Goal: Information Seeking & Learning: Compare options

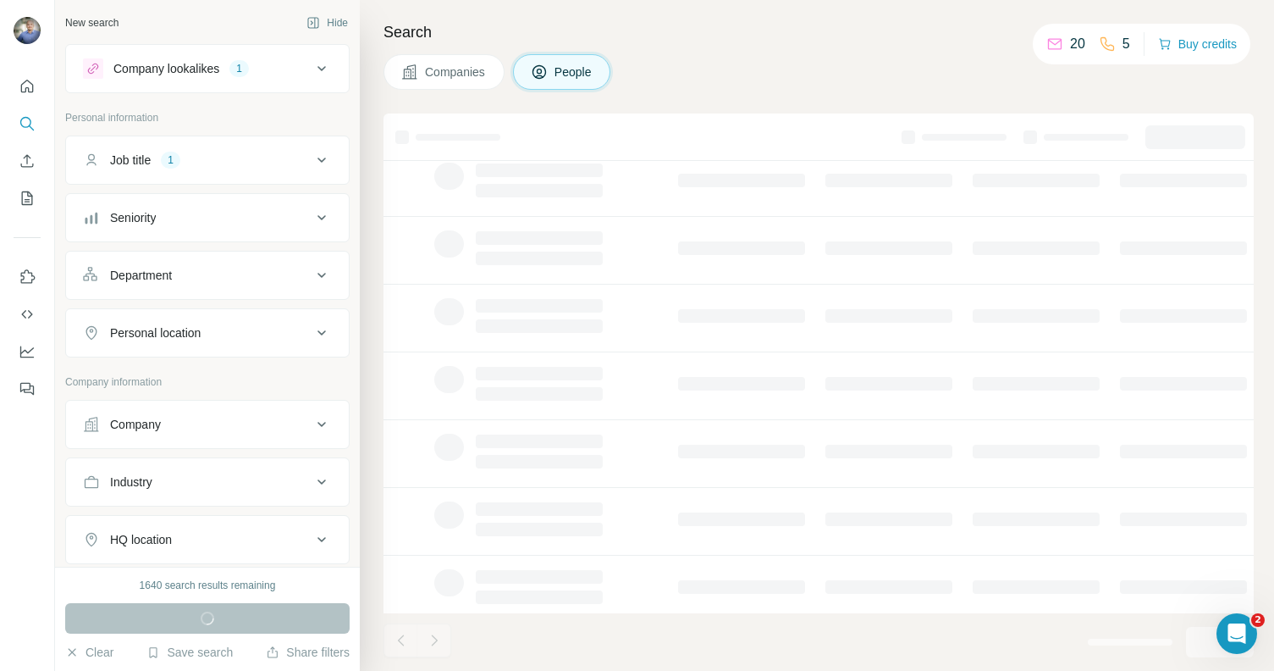
scroll to position [257, 0]
click at [211, 63] on div "Company lookalikes" at bounding box center [166, 68] width 106 height 17
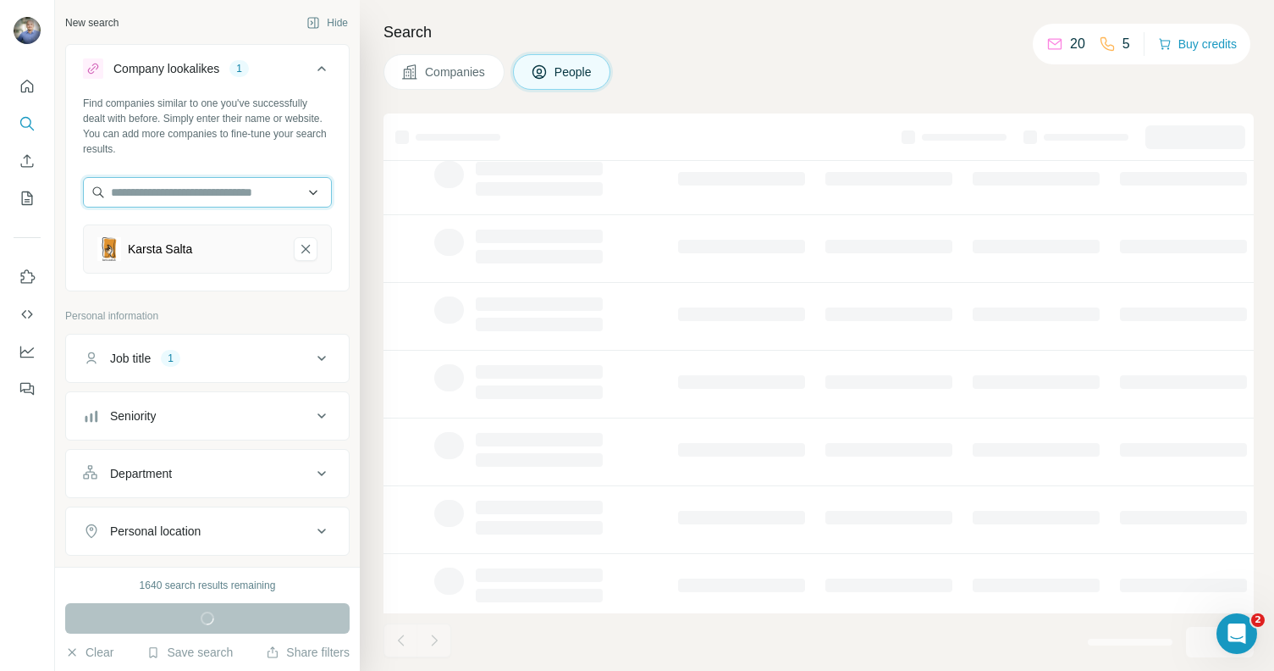
click at [240, 190] on input "text" at bounding box center [207, 192] width 249 height 30
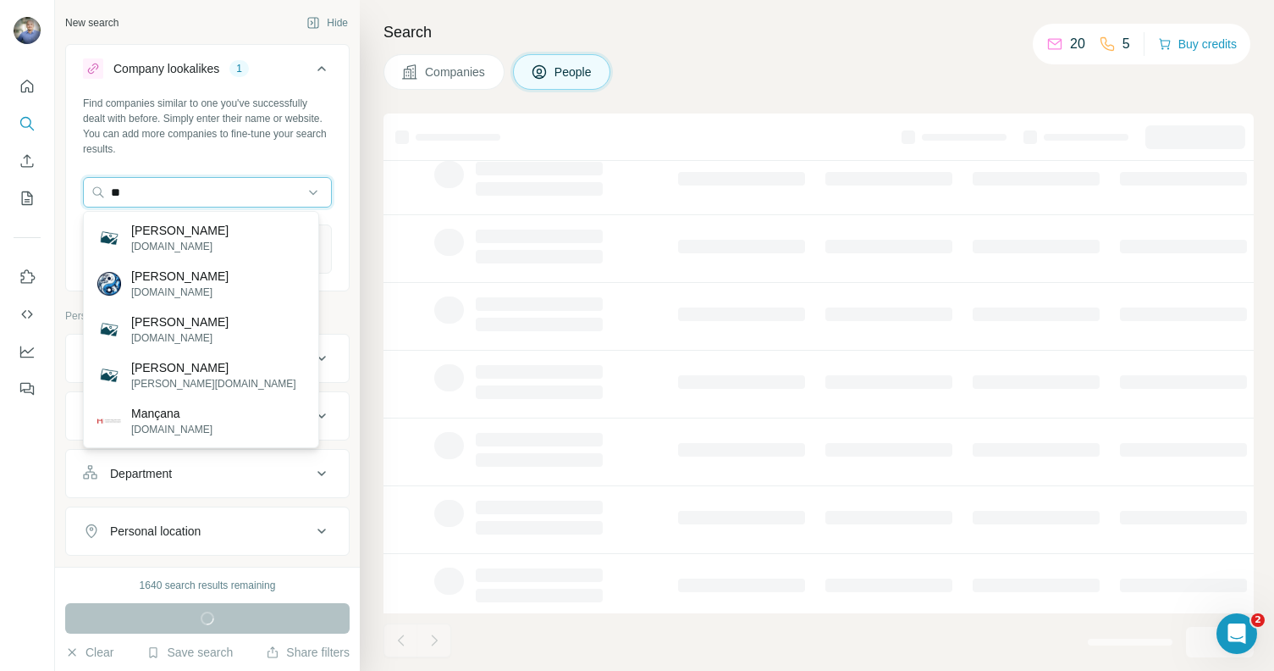
type input "*"
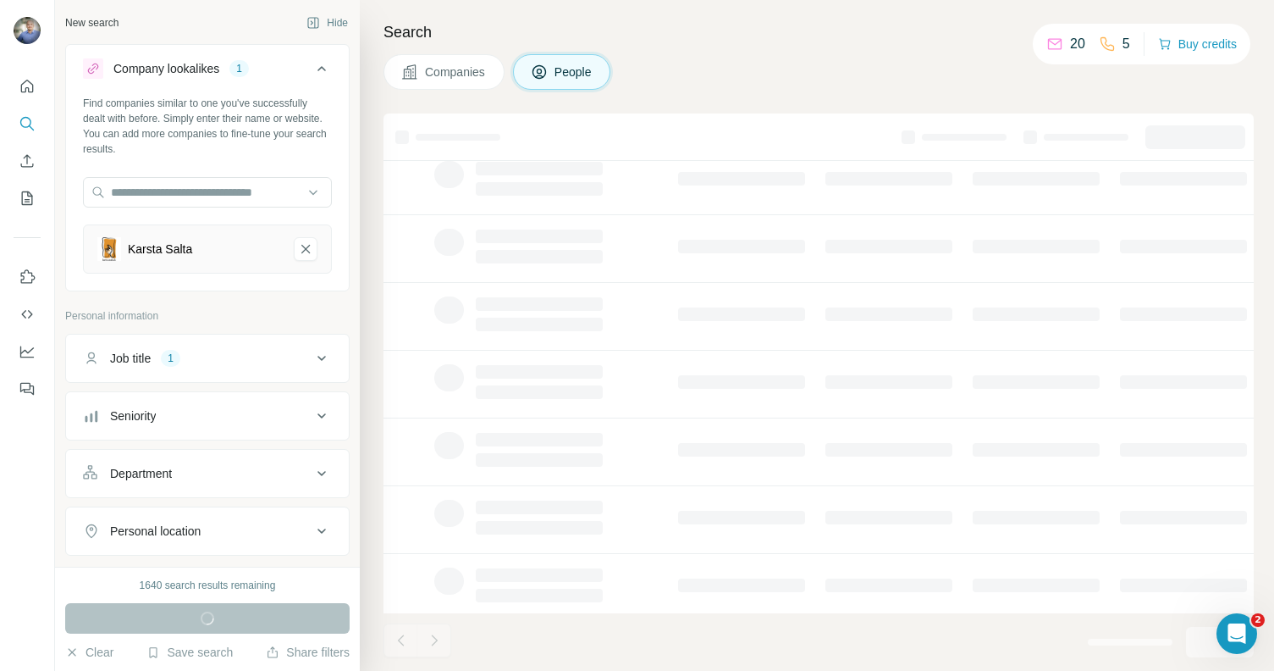
click at [299, 152] on div "Find companies similar to one you've successfully dealt with before. Simply ent…" at bounding box center [207, 126] width 249 height 61
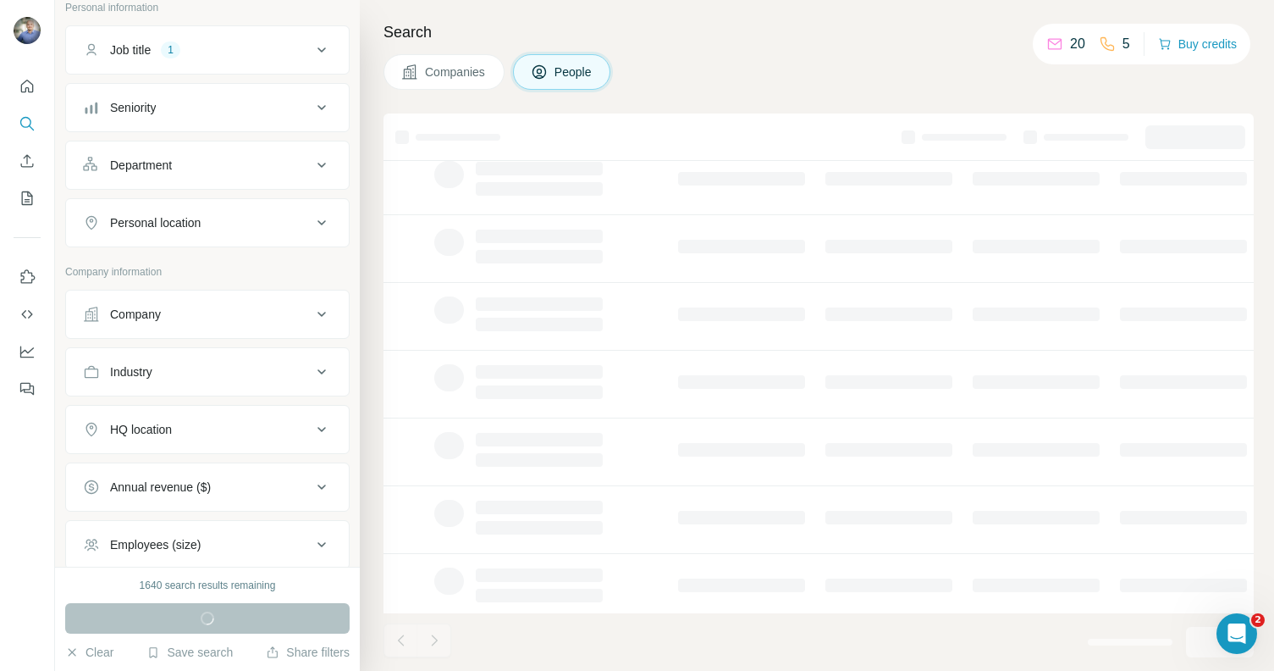
scroll to position [268, 0]
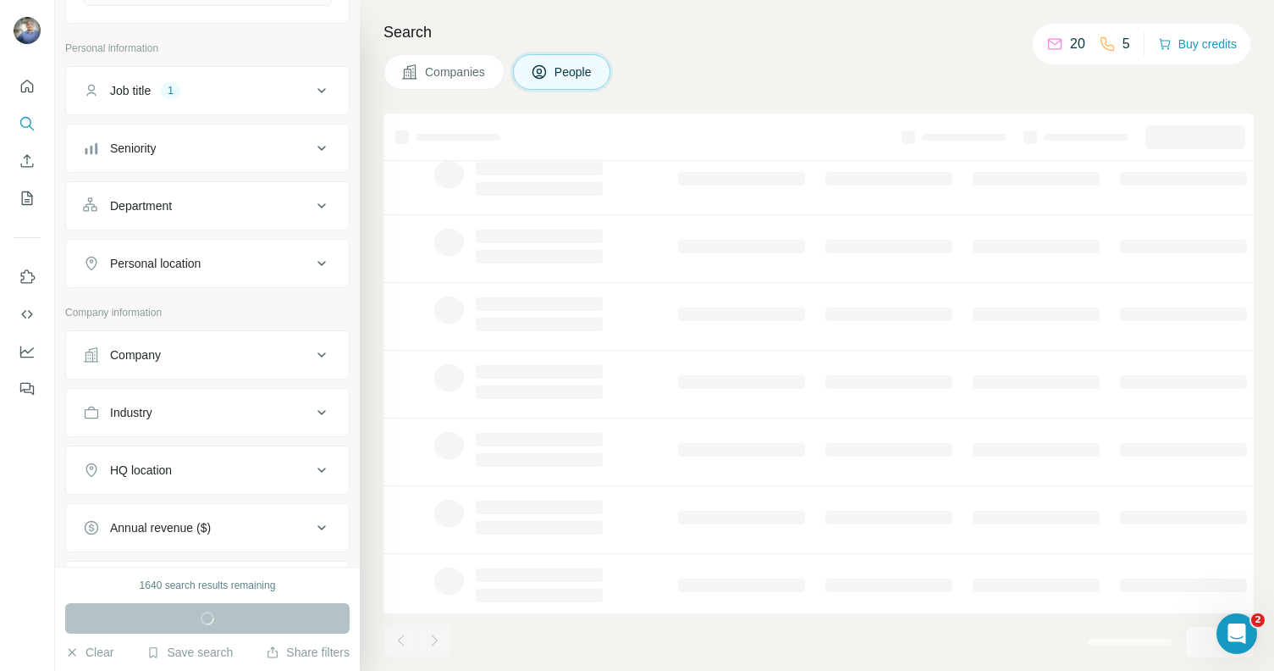
click at [250, 91] on div "Job title 1" at bounding box center [197, 90] width 229 height 17
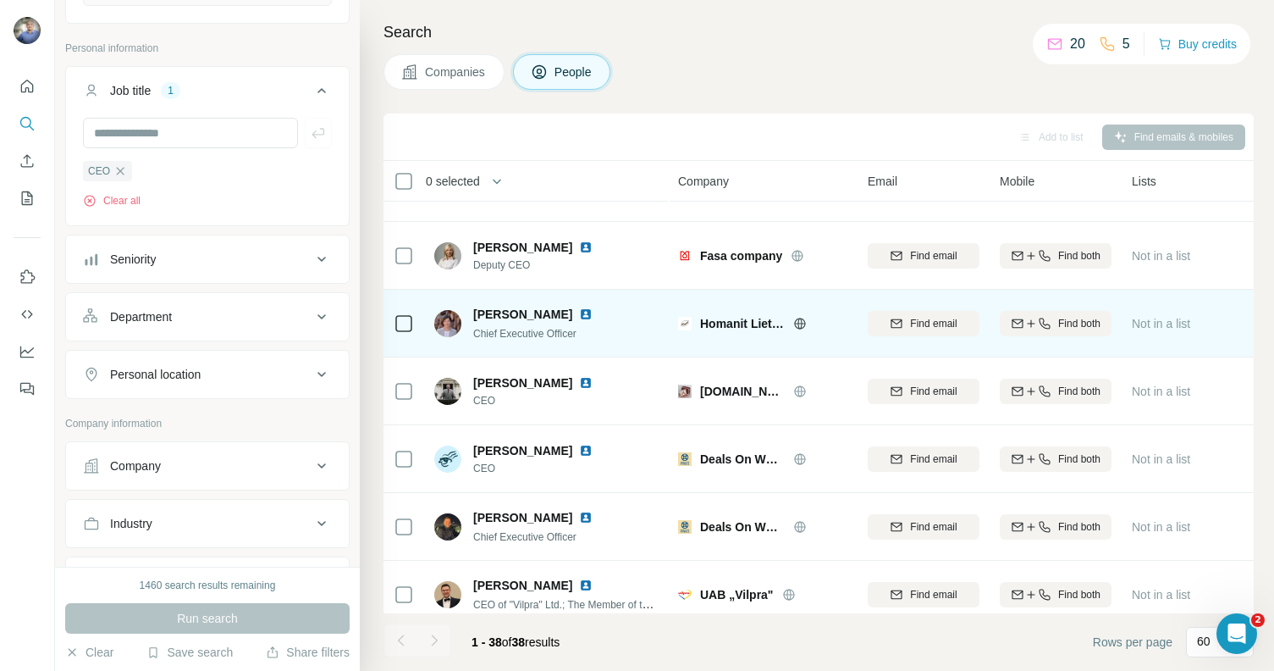
scroll to position [2121, 0]
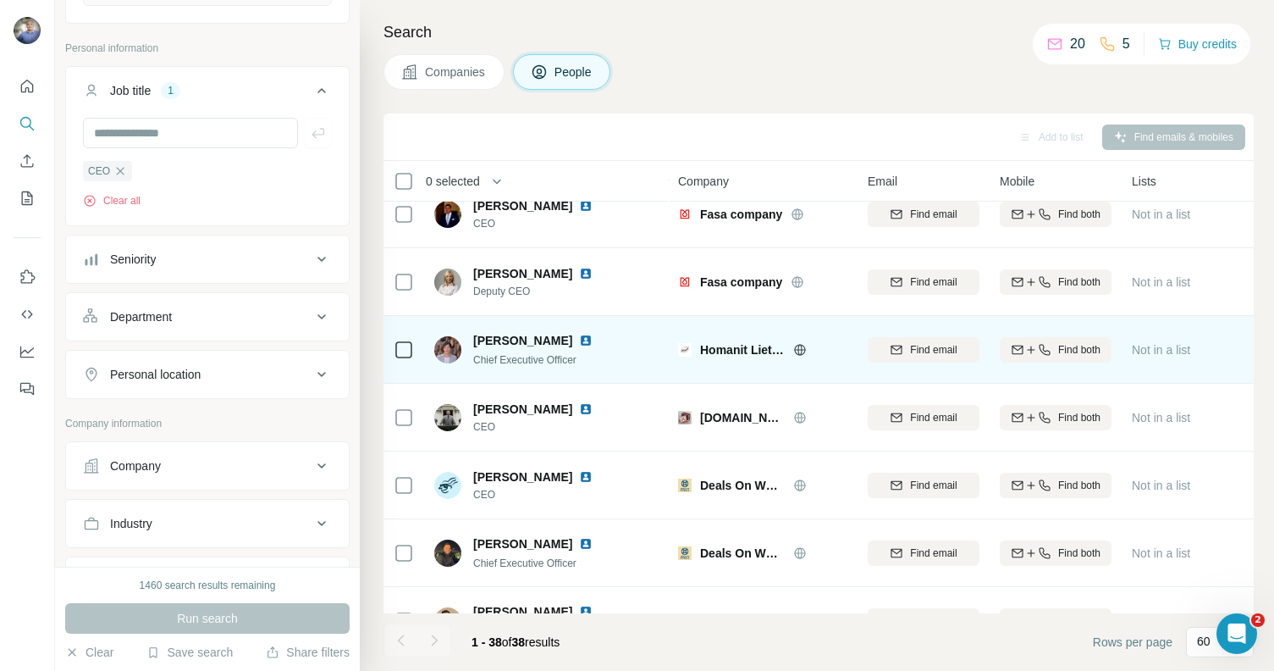
click at [591, 340] on img at bounding box center [586, 341] width 14 height 14
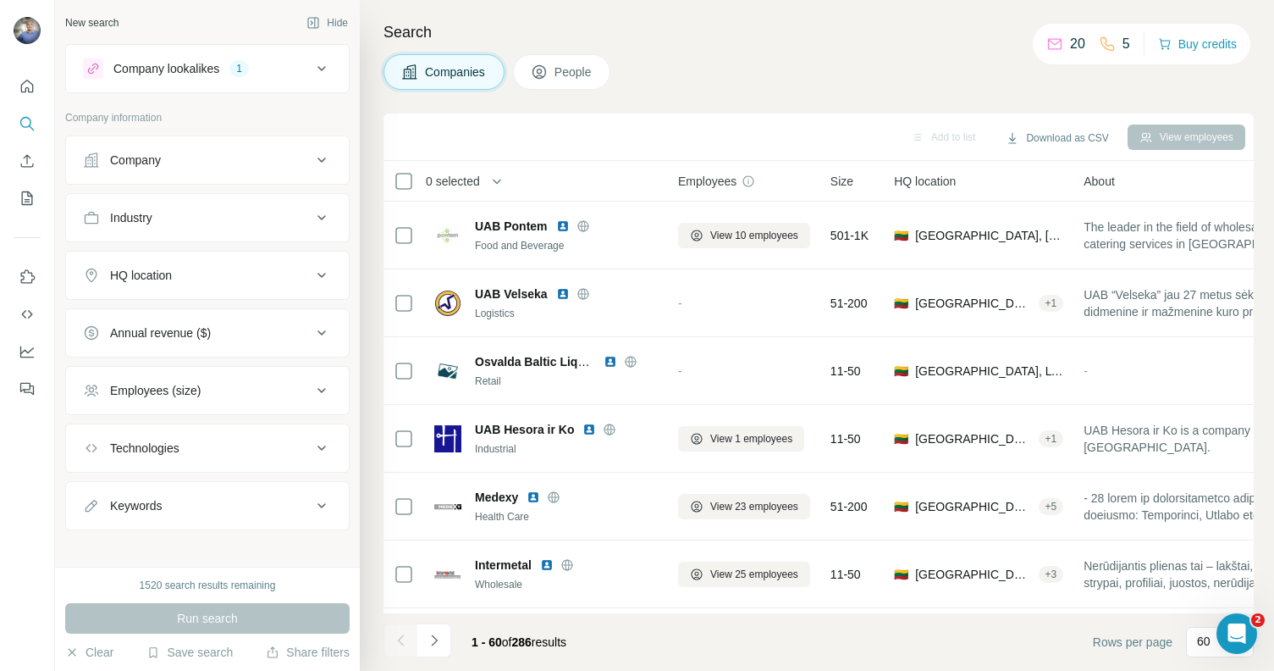
click at [213, 155] on div "Company" at bounding box center [197, 160] width 229 height 17
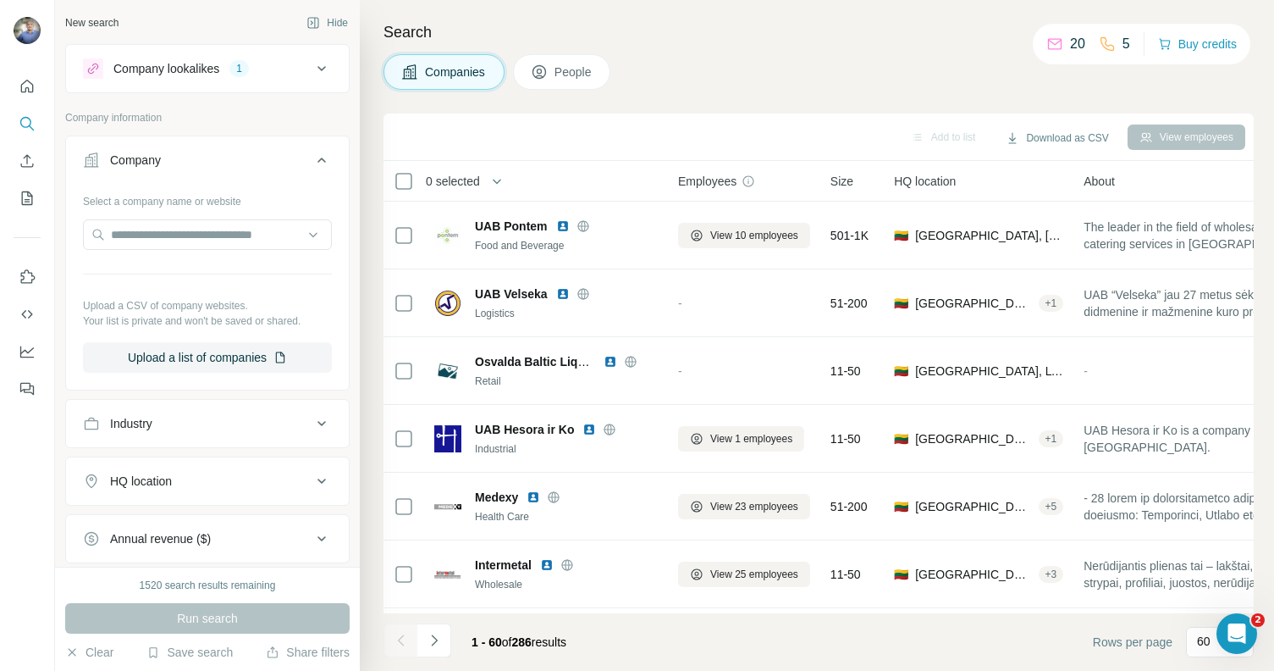
click at [215, 152] on div "Company" at bounding box center [197, 160] width 229 height 17
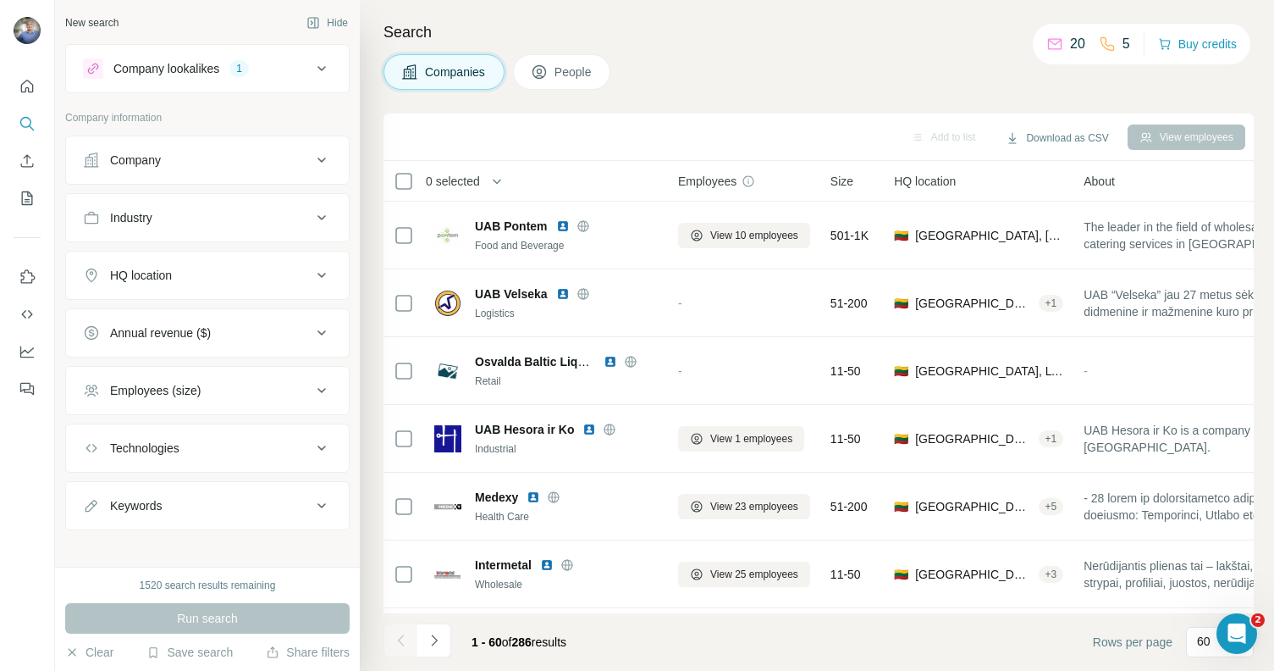
click at [211, 223] on div "Industry" at bounding box center [197, 217] width 229 height 17
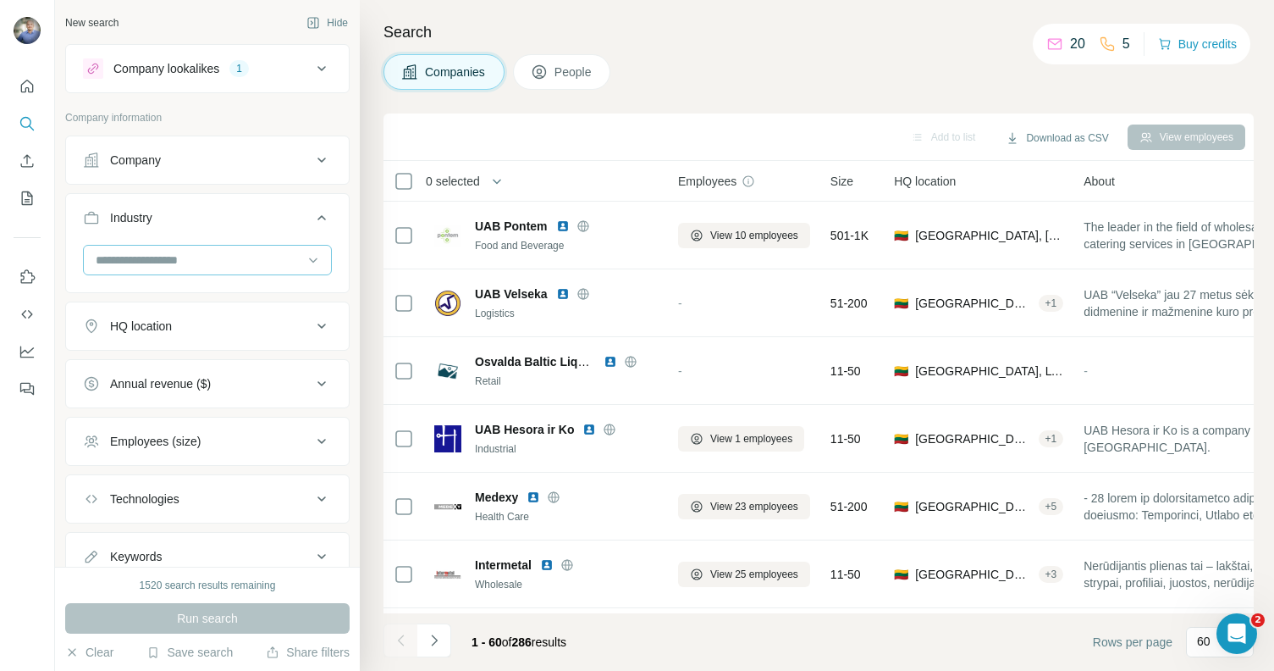
click at [202, 265] on input at bounding box center [198, 260] width 209 height 19
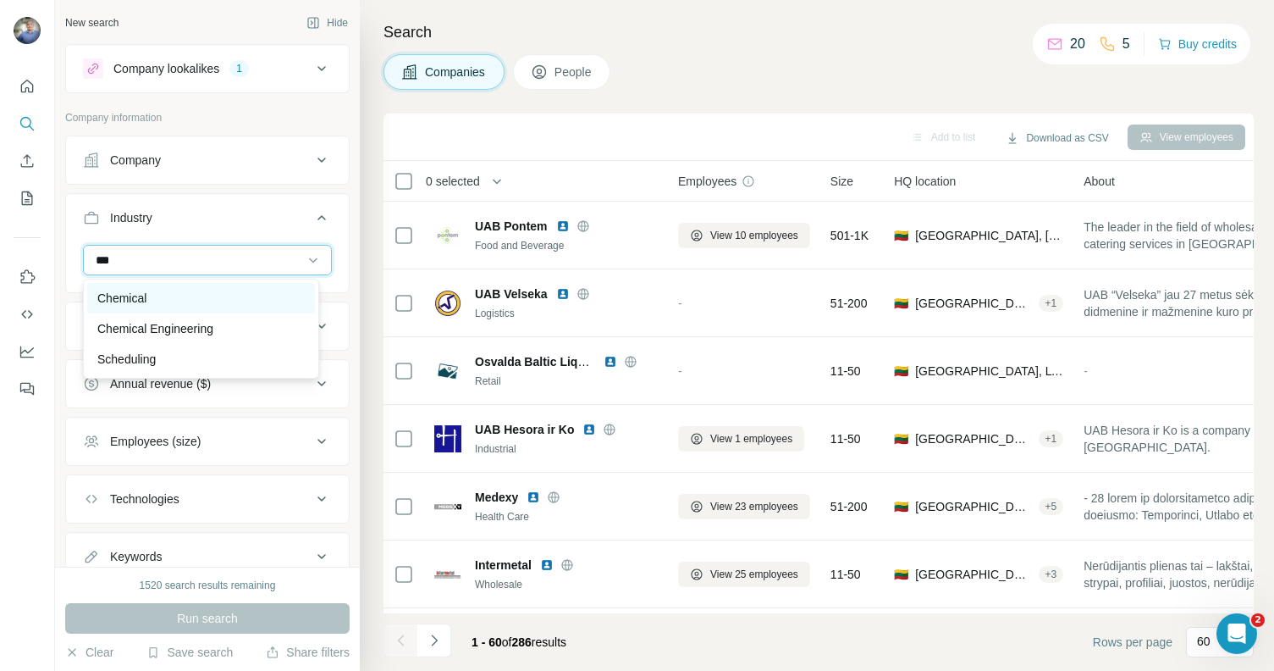
type input "***"
click at [204, 300] on div "Chemical" at bounding box center [200, 298] width 207 height 17
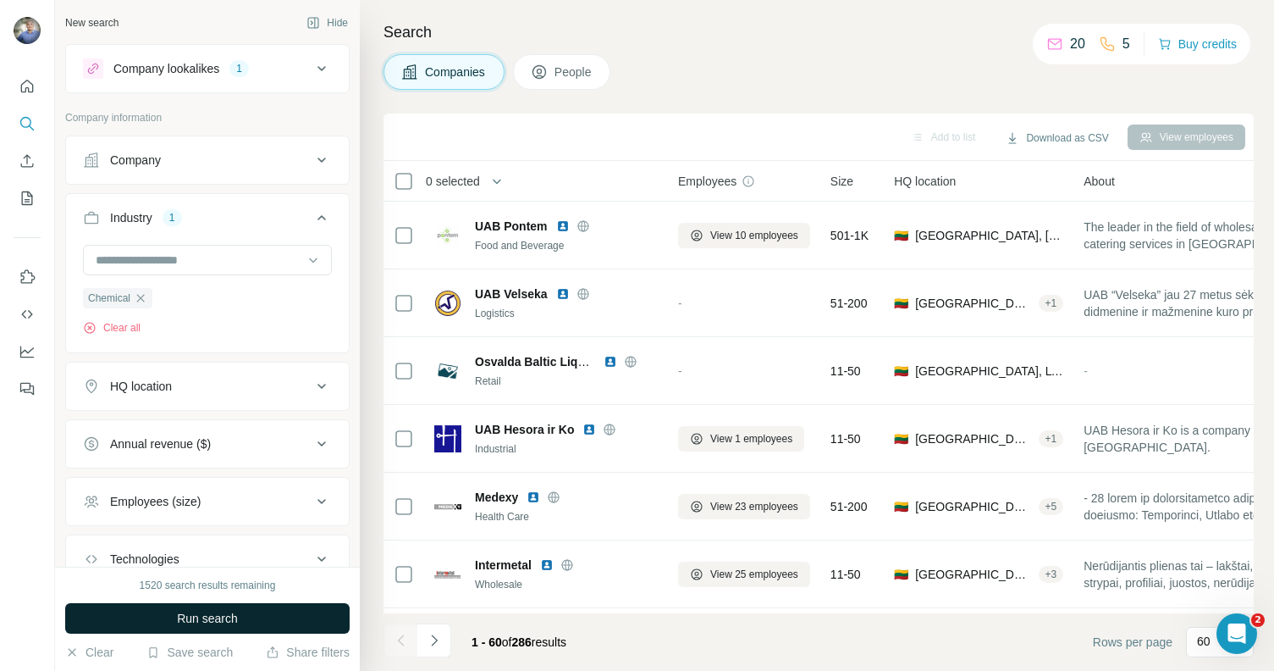
click at [252, 612] on button "Run search" at bounding box center [207, 618] width 284 height 30
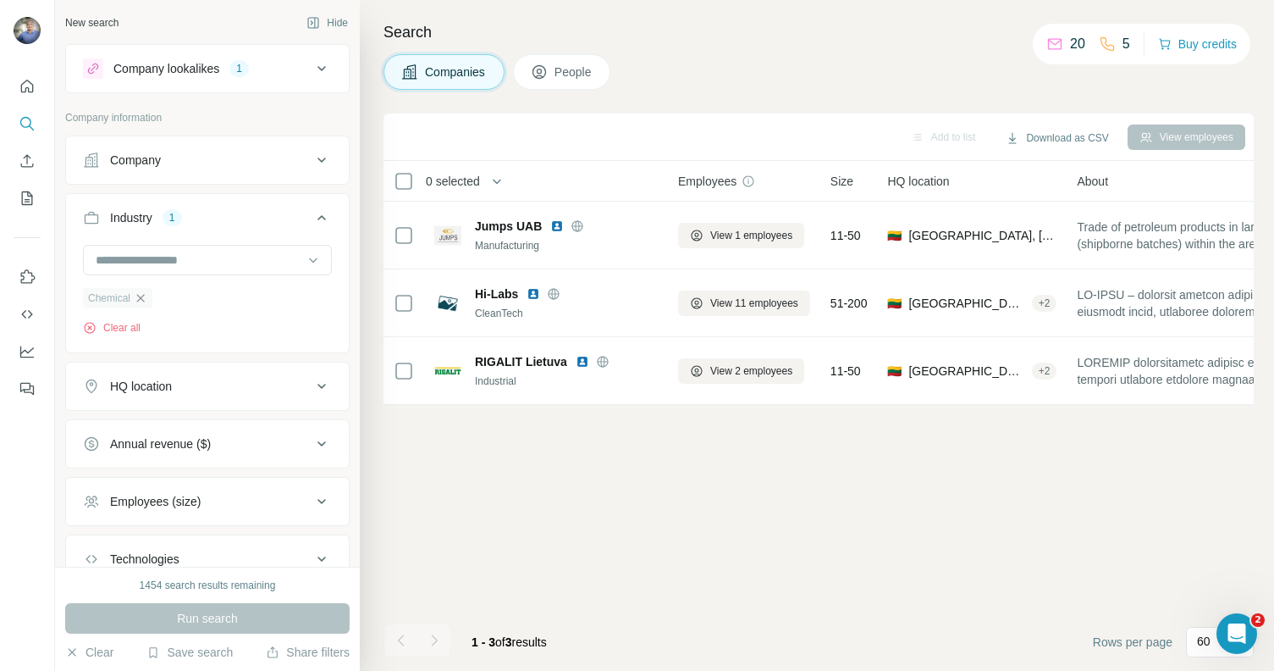
click at [141, 291] on icon "button" at bounding box center [141, 298] width 14 height 14
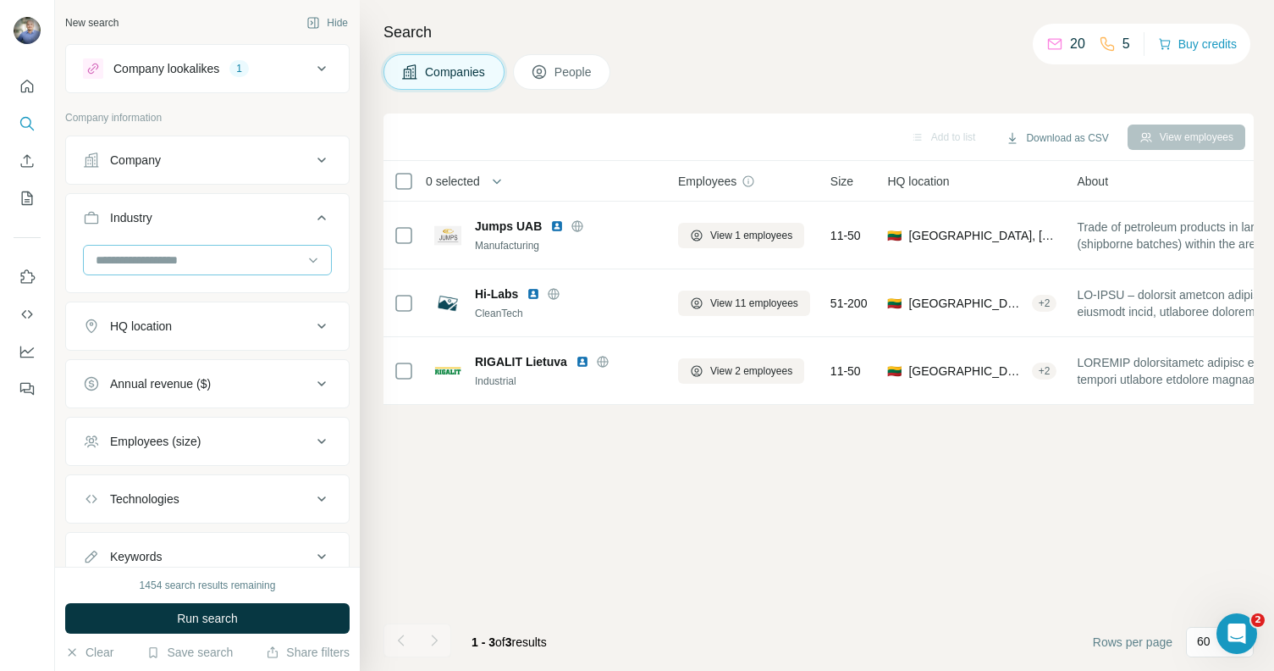
click at [158, 265] on input at bounding box center [198, 260] width 209 height 19
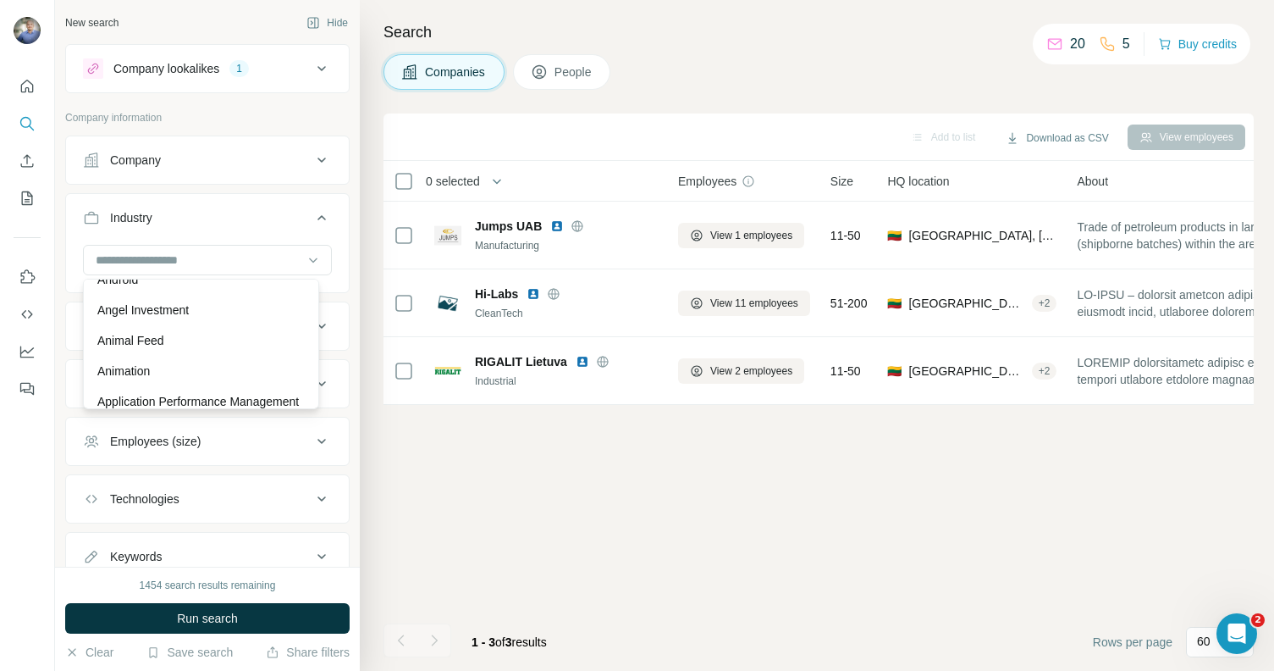
scroll to position [601, 0]
click at [221, 336] on div "Animal Feed" at bounding box center [200, 336] width 207 height 17
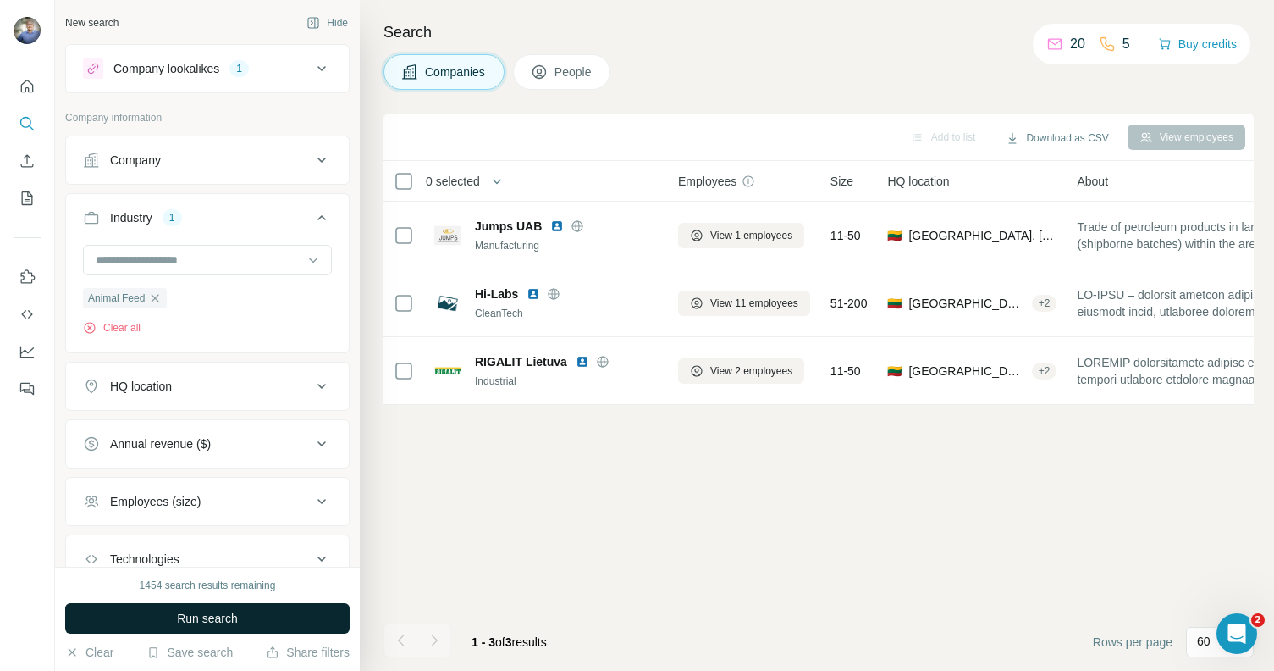
click at [227, 621] on span "Run search" at bounding box center [207, 618] width 61 height 17
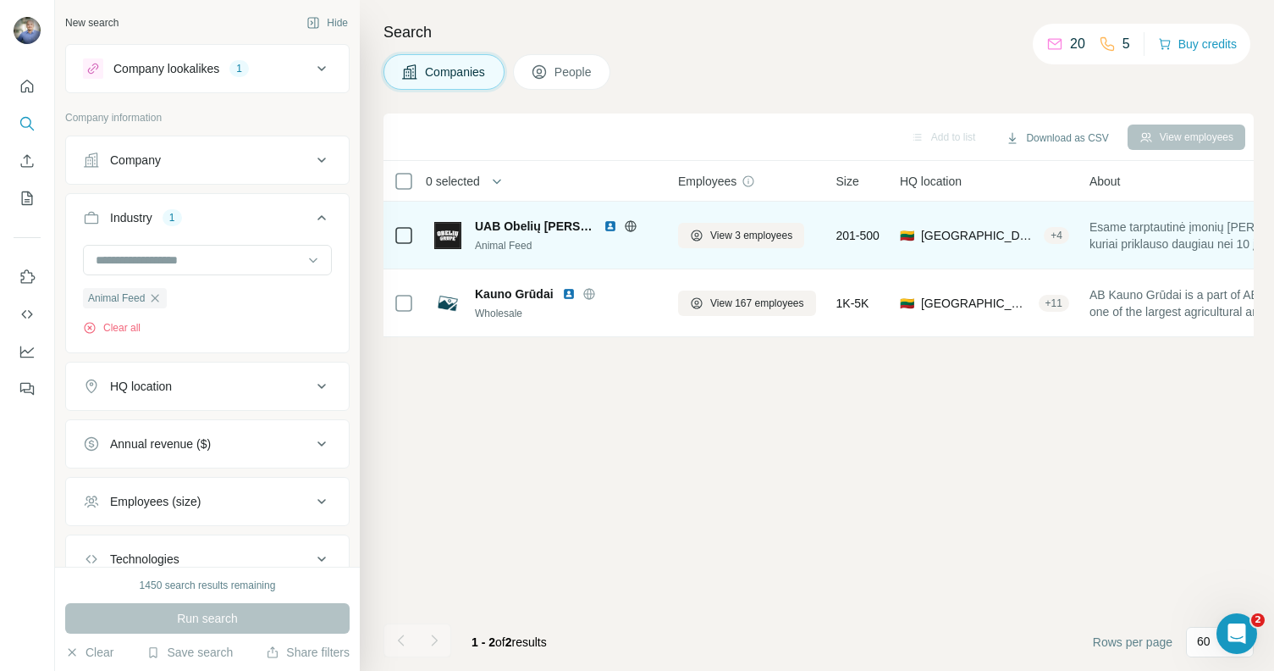
click at [604, 224] on img at bounding box center [611, 226] width 14 height 14
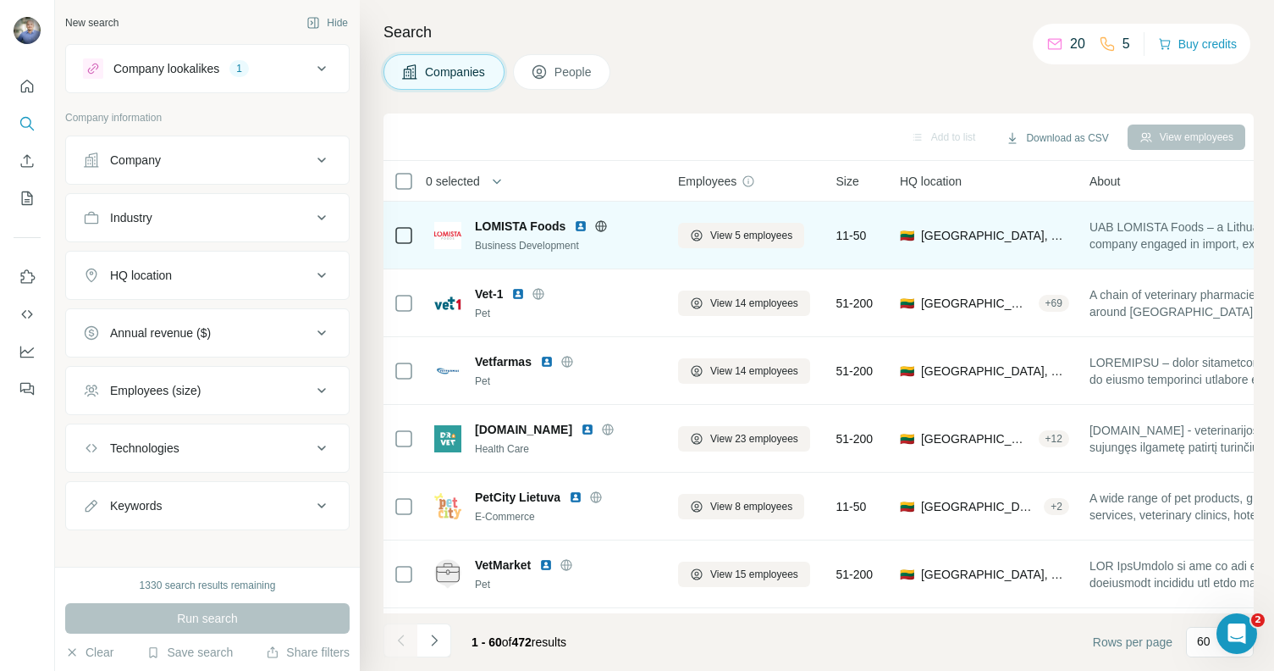
click at [583, 223] on img at bounding box center [581, 226] width 14 height 14
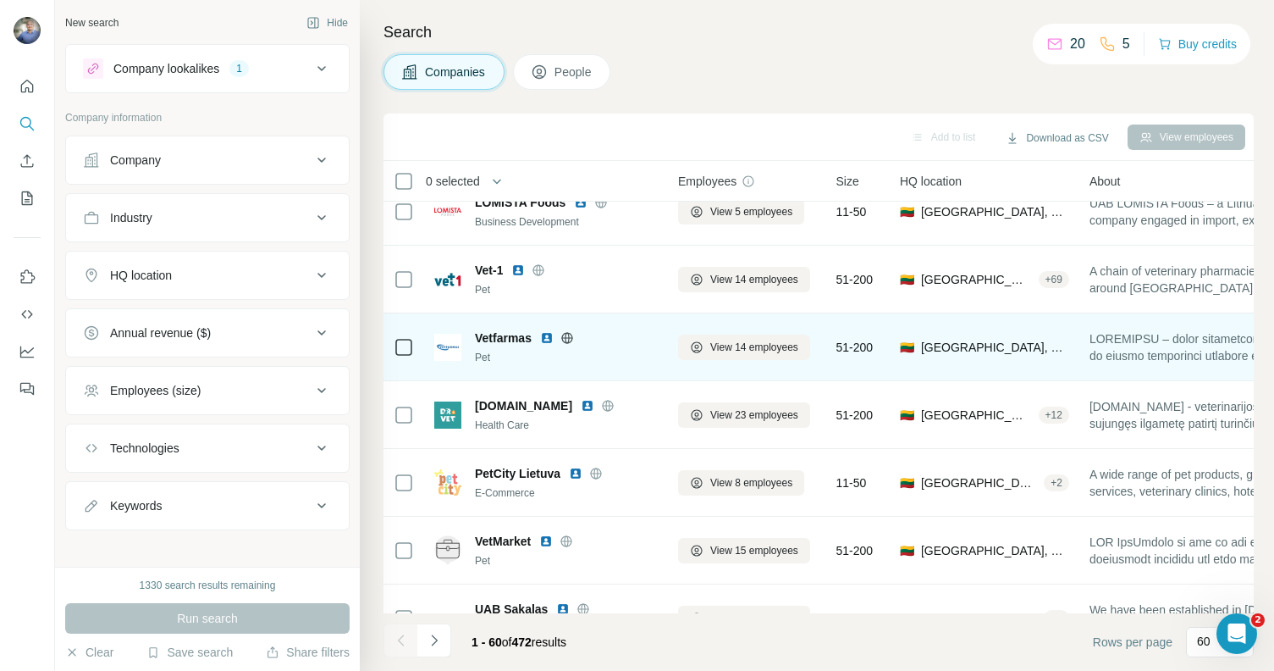
scroll to position [26, 0]
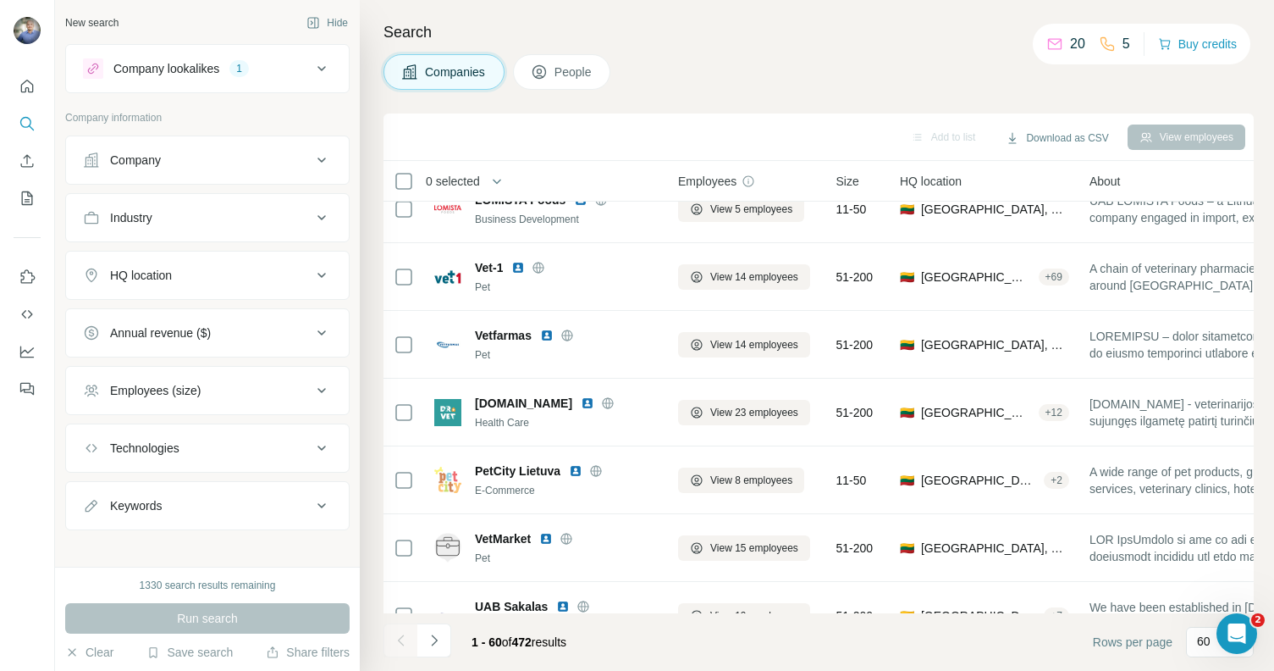
drag, startPoint x: 621, startPoint y: 613, endPoint x: 675, endPoint y: 610, distance: 54.2
click at [673, 610] on div "Add to list Download as CSV View employees 0 selected Companies Employees Size …" at bounding box center [819, 391] width 870 height 557
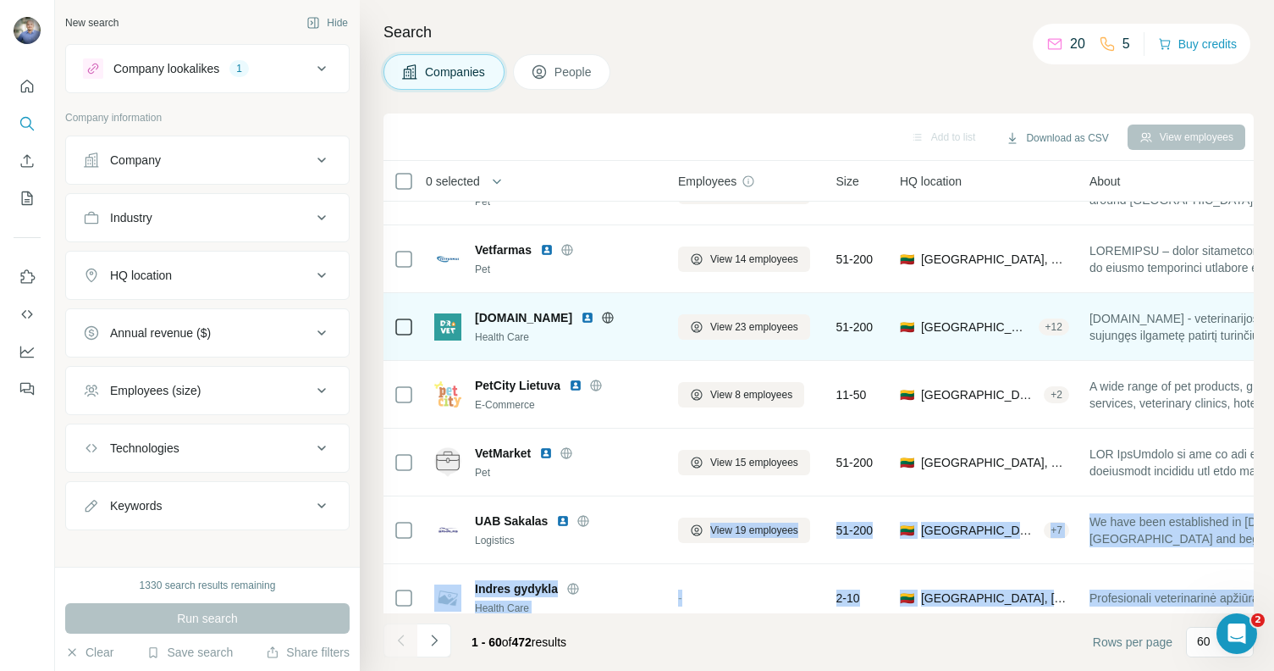
scroll to position [149, 0]
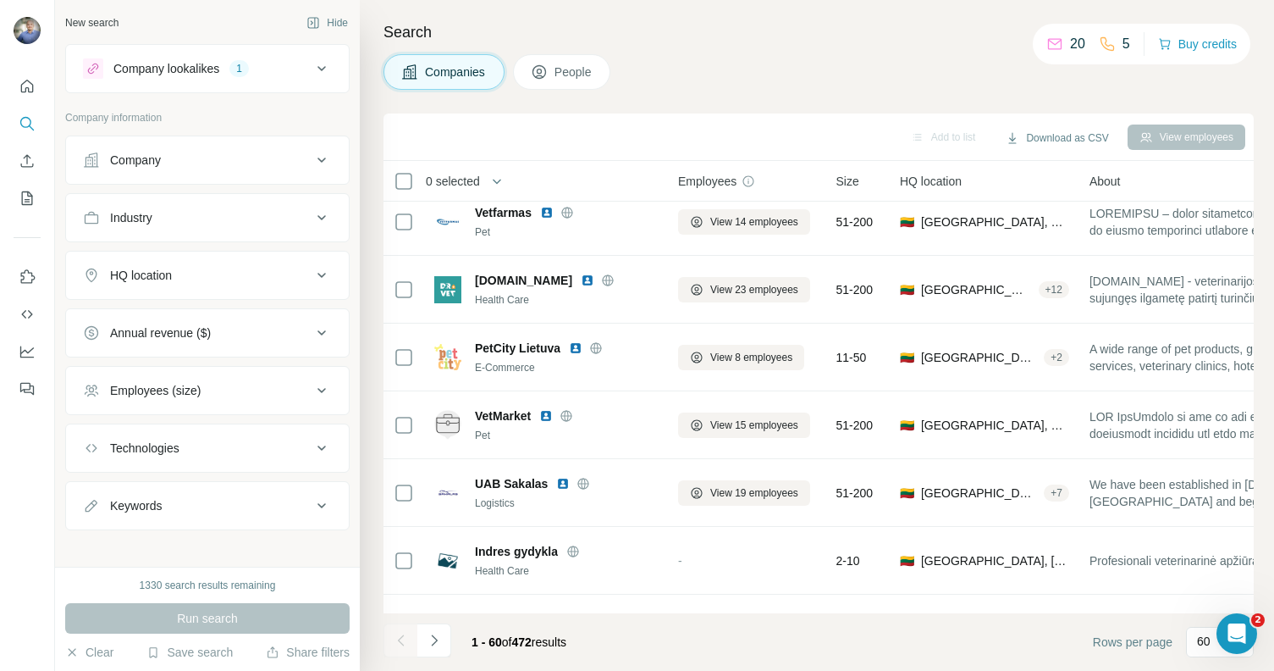
click at [580, 643] on div "1 - 60 of 472 results" at bounding box center [519, 641] width 122 height 37
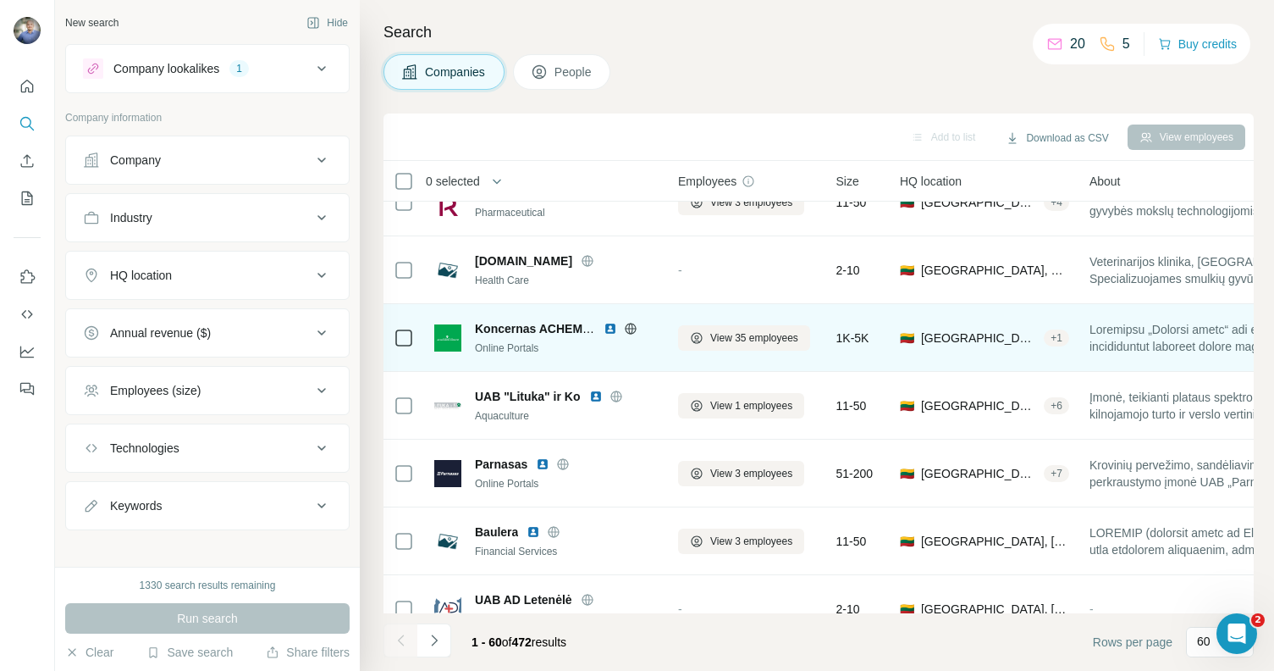
scroll to position [646, 0]
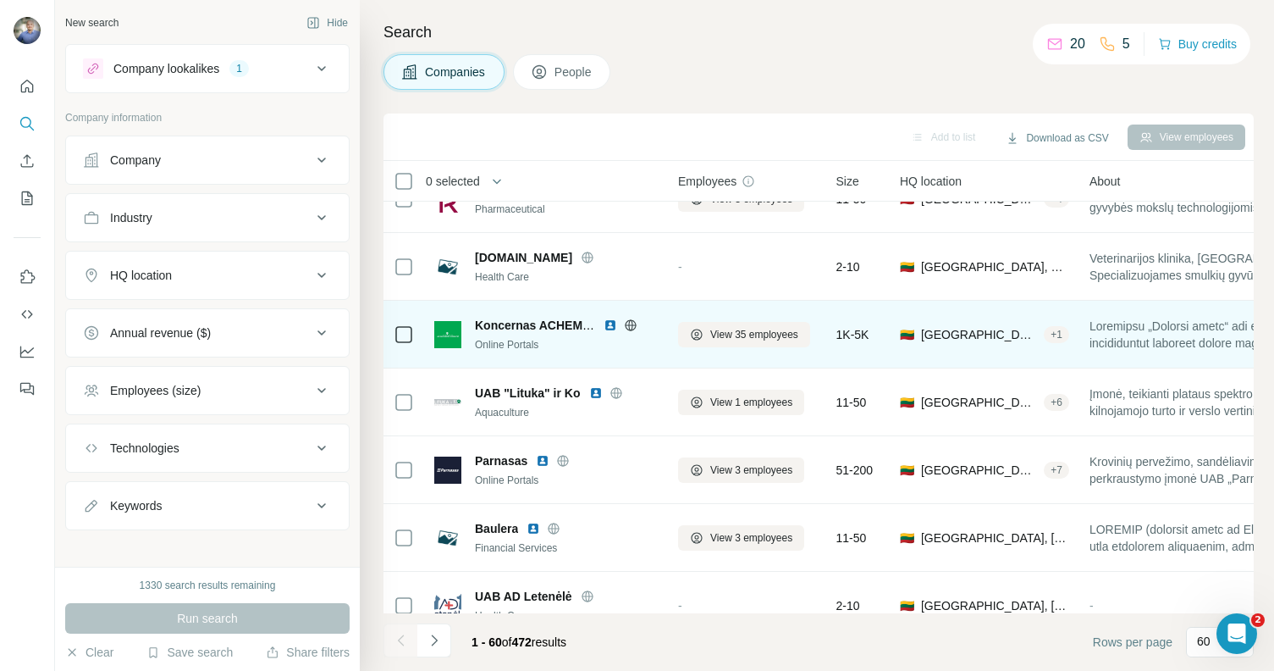
click at [610, 320] on img at bounding box center [611, 325] width 14 height 14
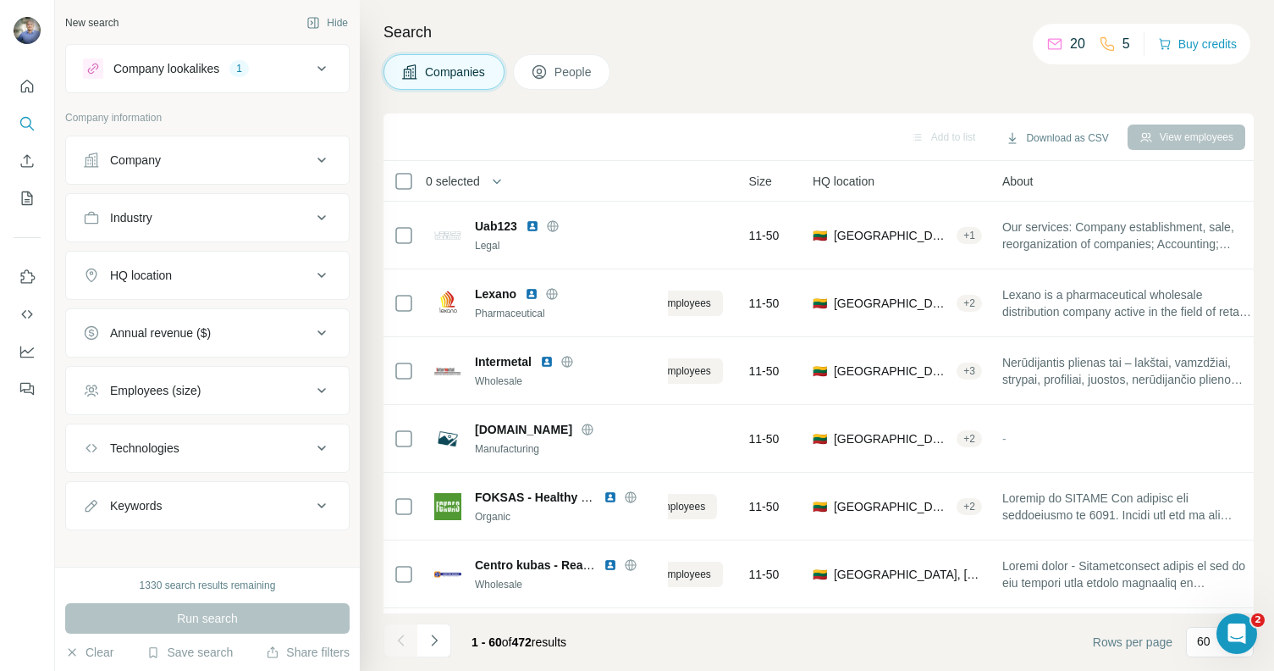
scroll to position [2709, 0]
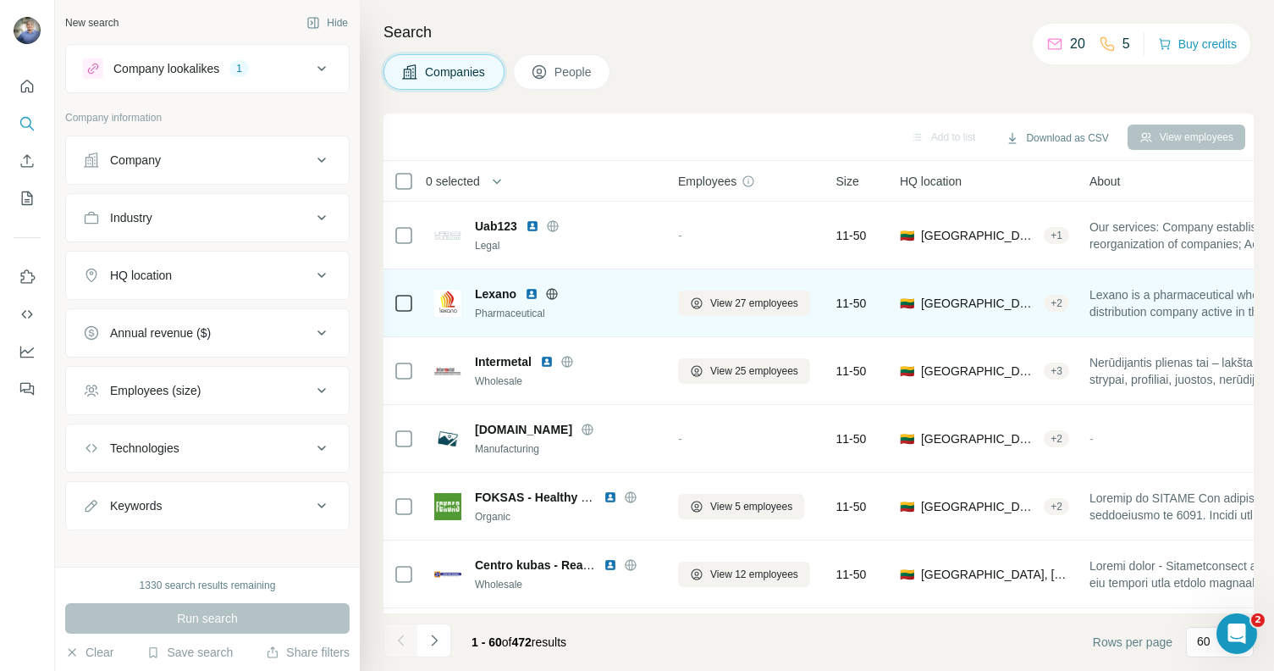
click at [529, 288] on img at bounding box center [532, 294] width 14 height 14
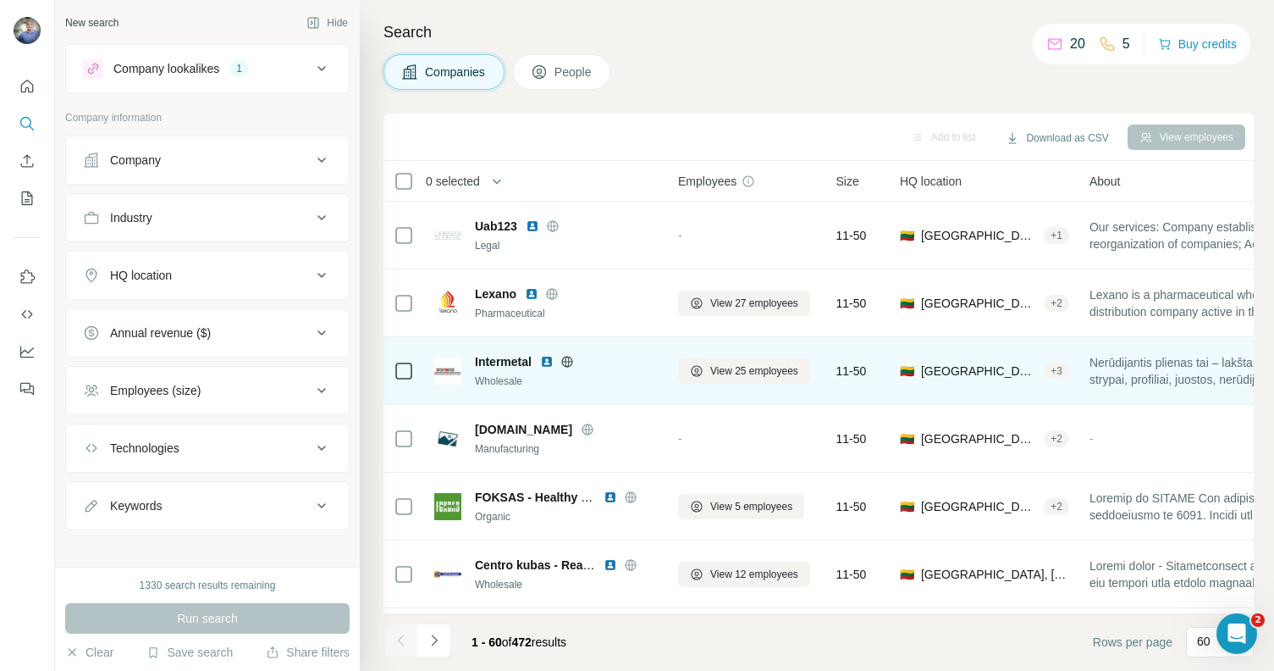
click at [547, 355] on img at bounding box center [547, 362] width 14 height 14
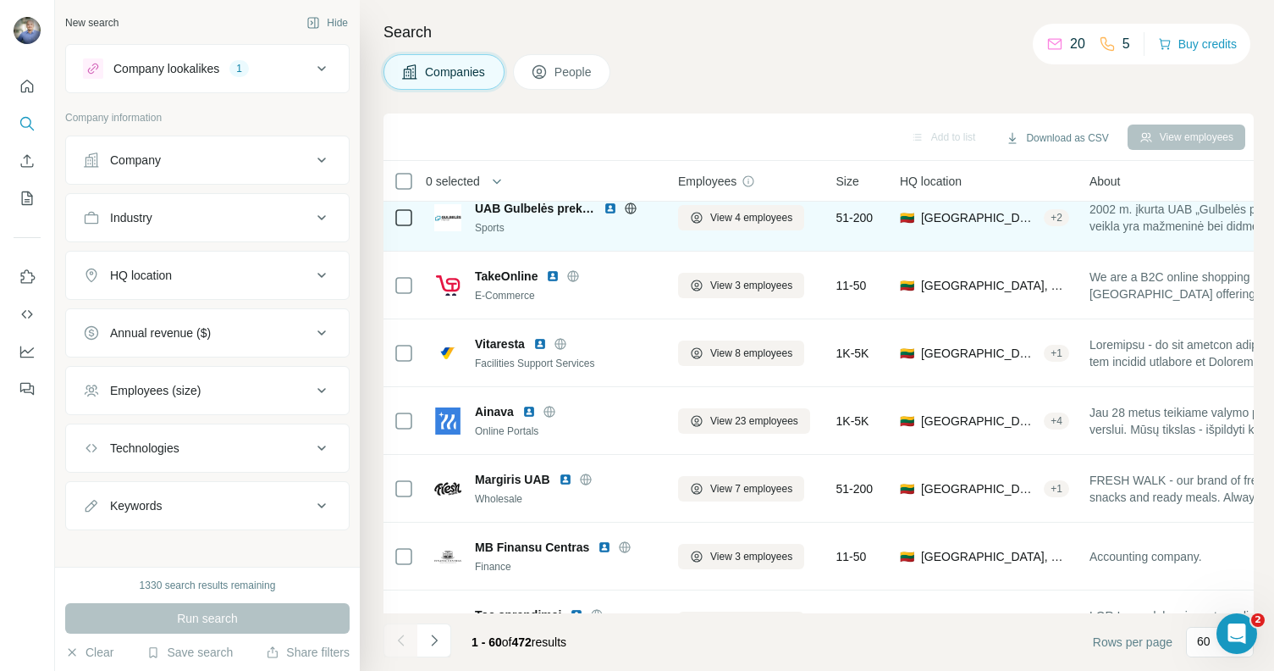
scroll to position [3161, 0]
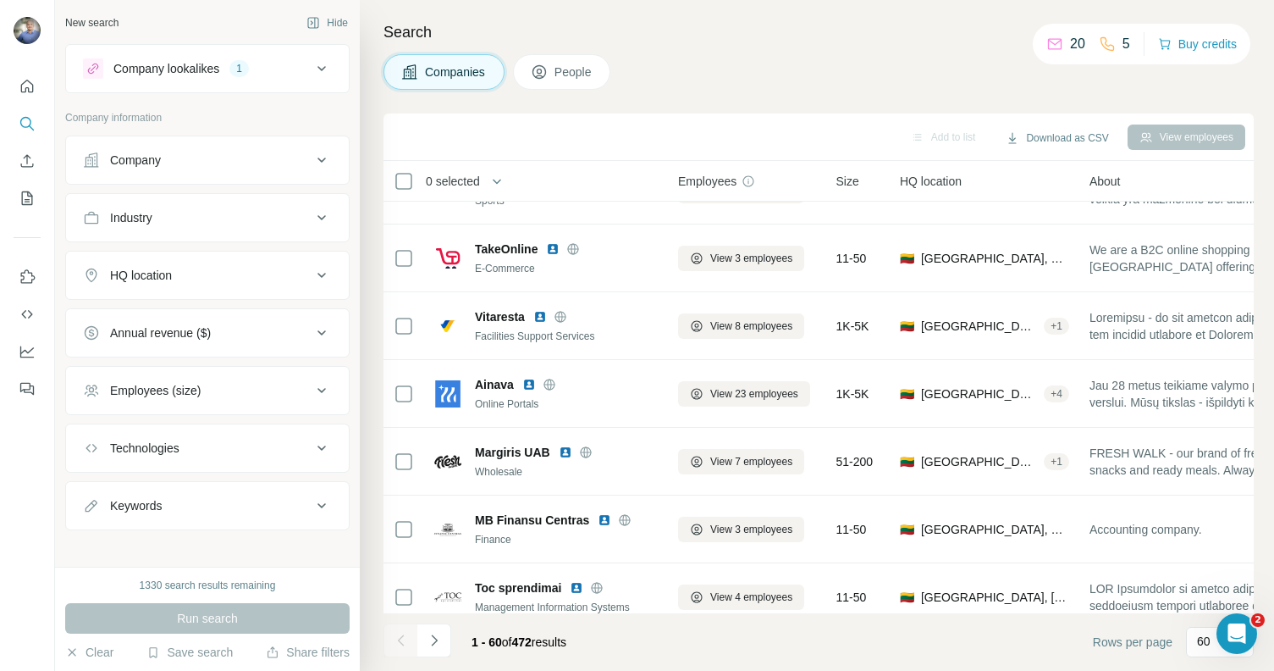
drag, startPoint x: 605, startPoint y: 613, endPoint x: 643, endPoint y: 614, distance: 38.1
click at [643, 614] on footer "1 - 60 of 472 results Rows per page 60" at bounding box center [819, 642] width 870 height 58
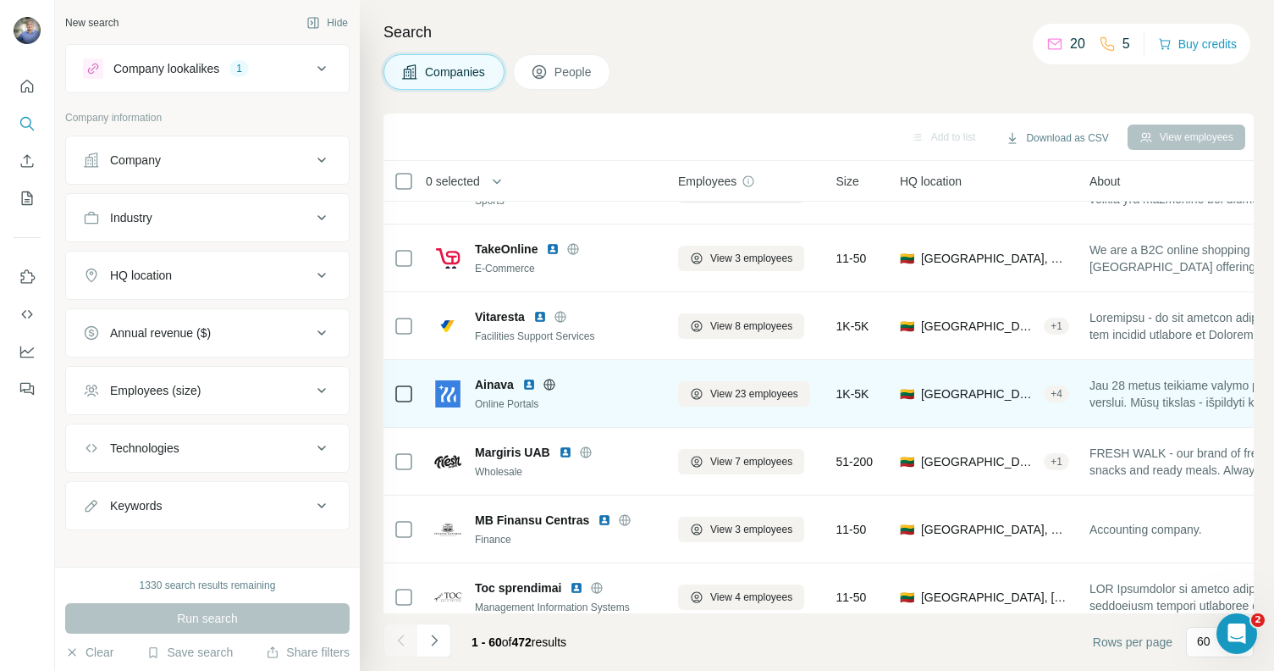
click at [527, 378] on img at bounding box center [529, 385] width 14 height 14
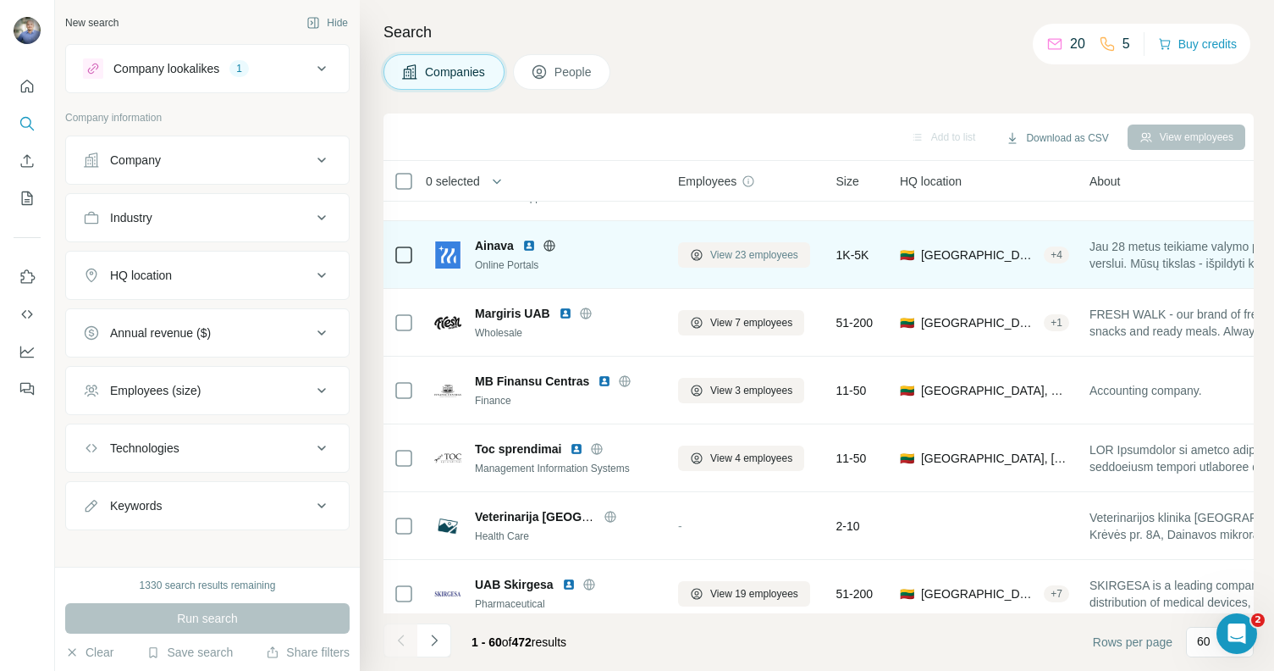
scroll to position [3304, 0]
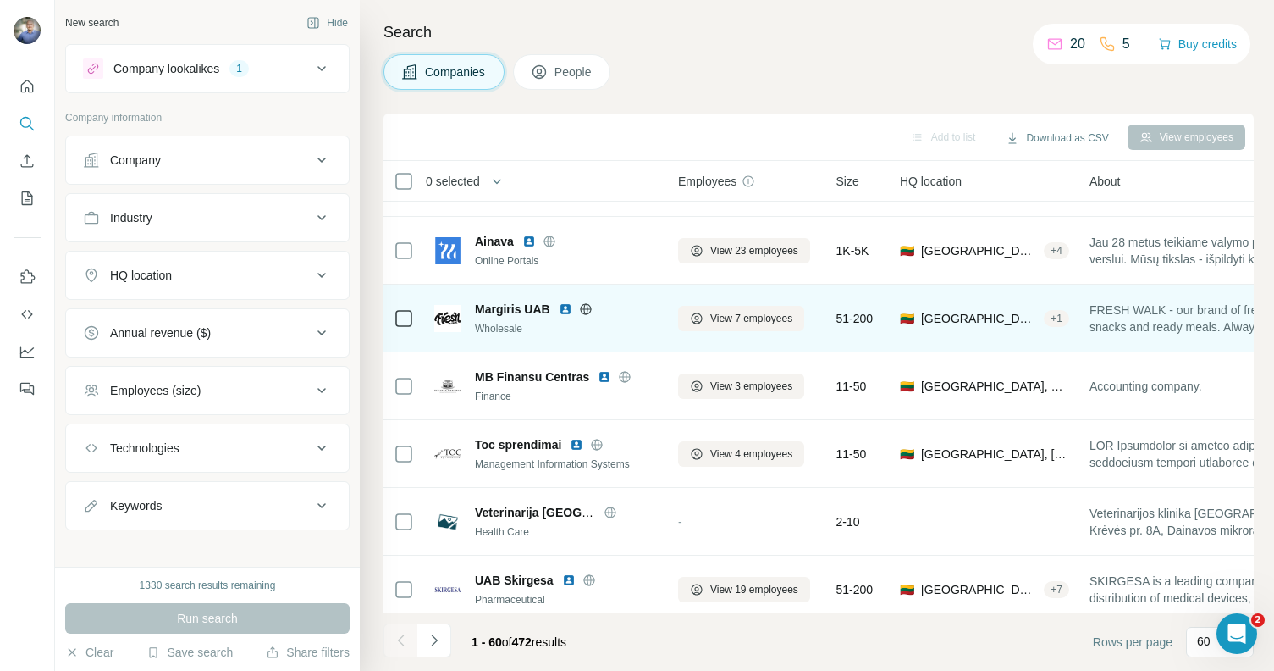
click at [565, 309] on img at bounding box center [566, 309] width 14 height 14
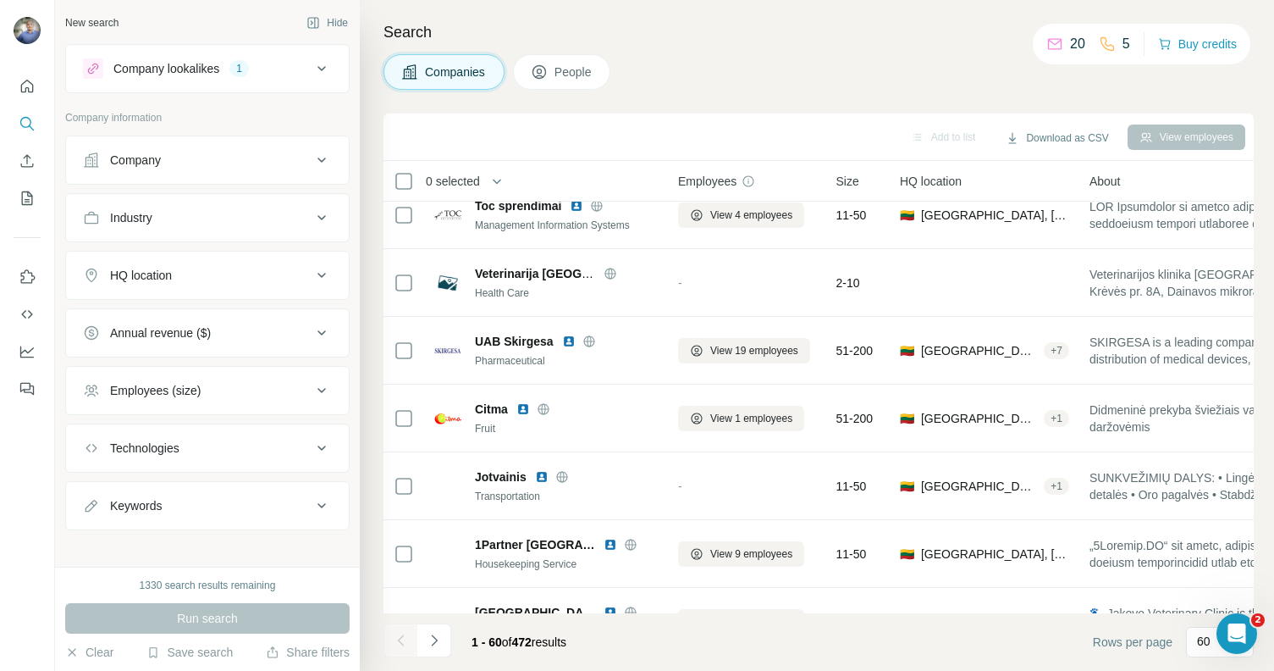
scroll to position [3545, 0]
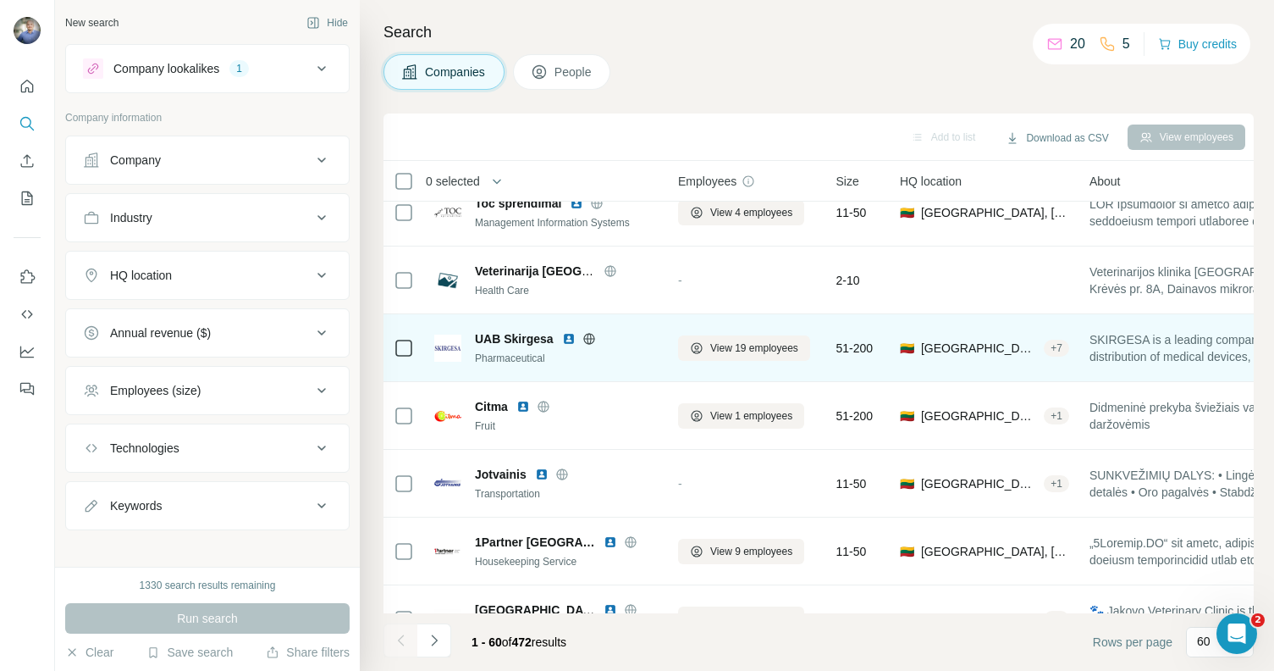
click at [565, 336] on img at bounding box center [569, 339] width 14 height 14
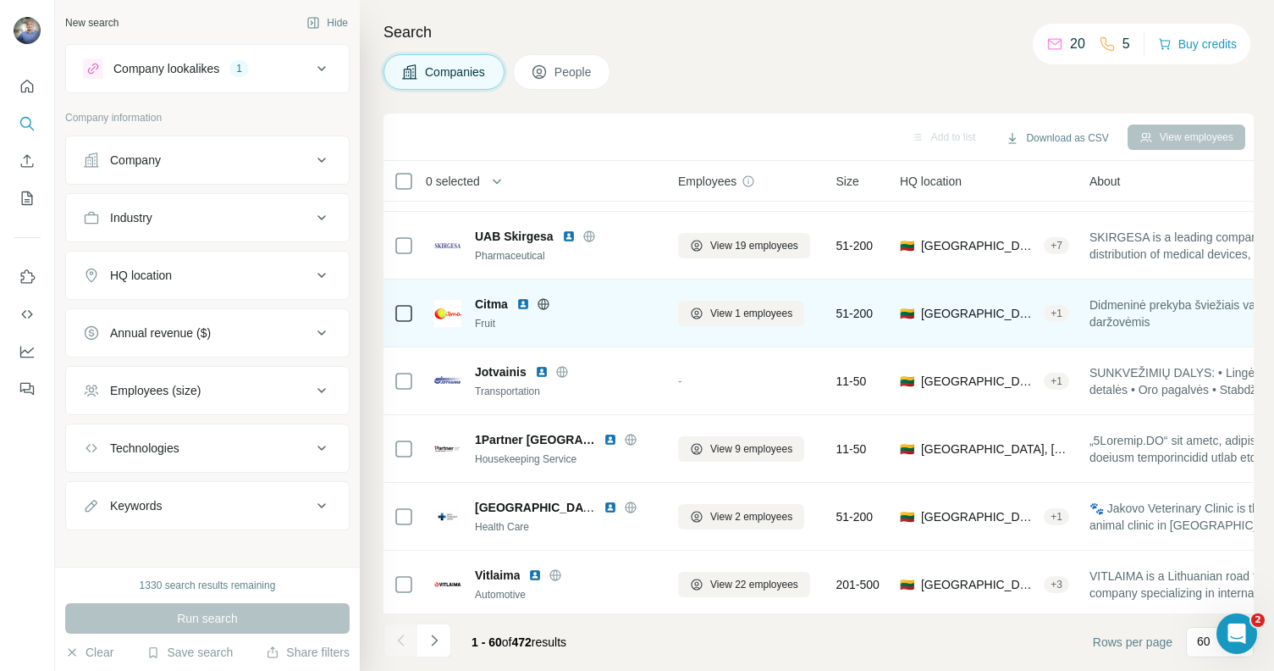
scroll to position [3662, 0]
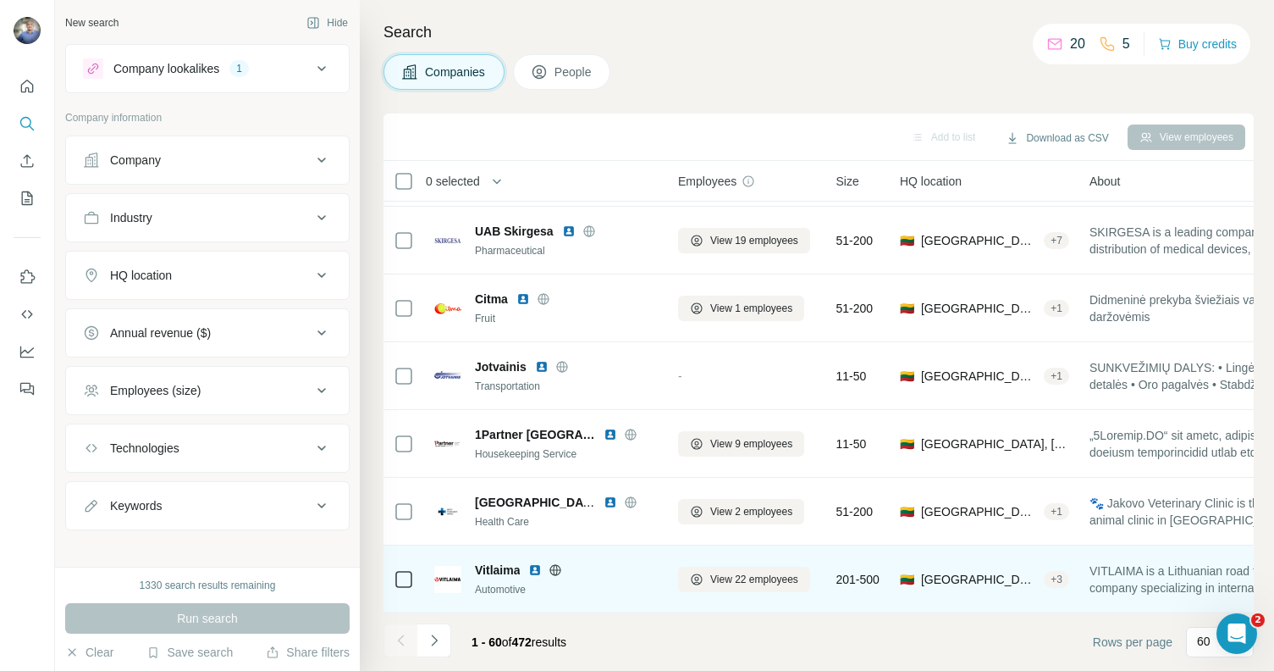
click at [534, 563] on img at bounding box center [535, 570] width 14 height 14
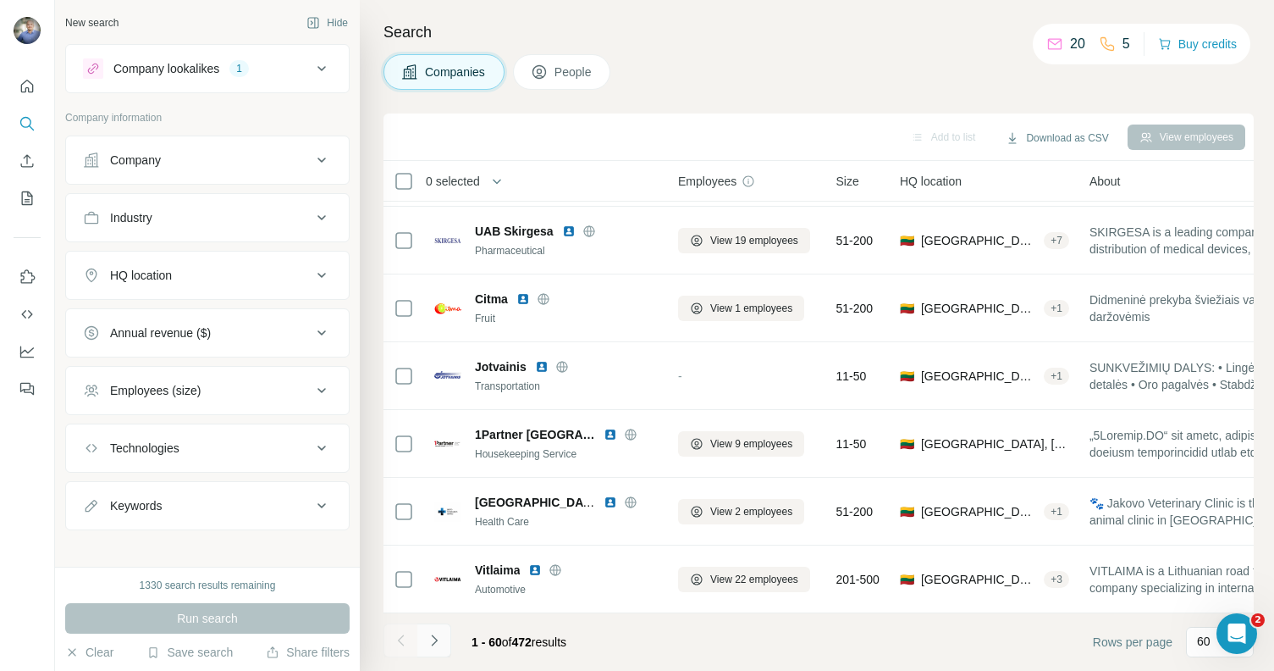
click at [434, 645] on icon "Navigate to next page" at bounding box center [434, 640] width 17 height 17
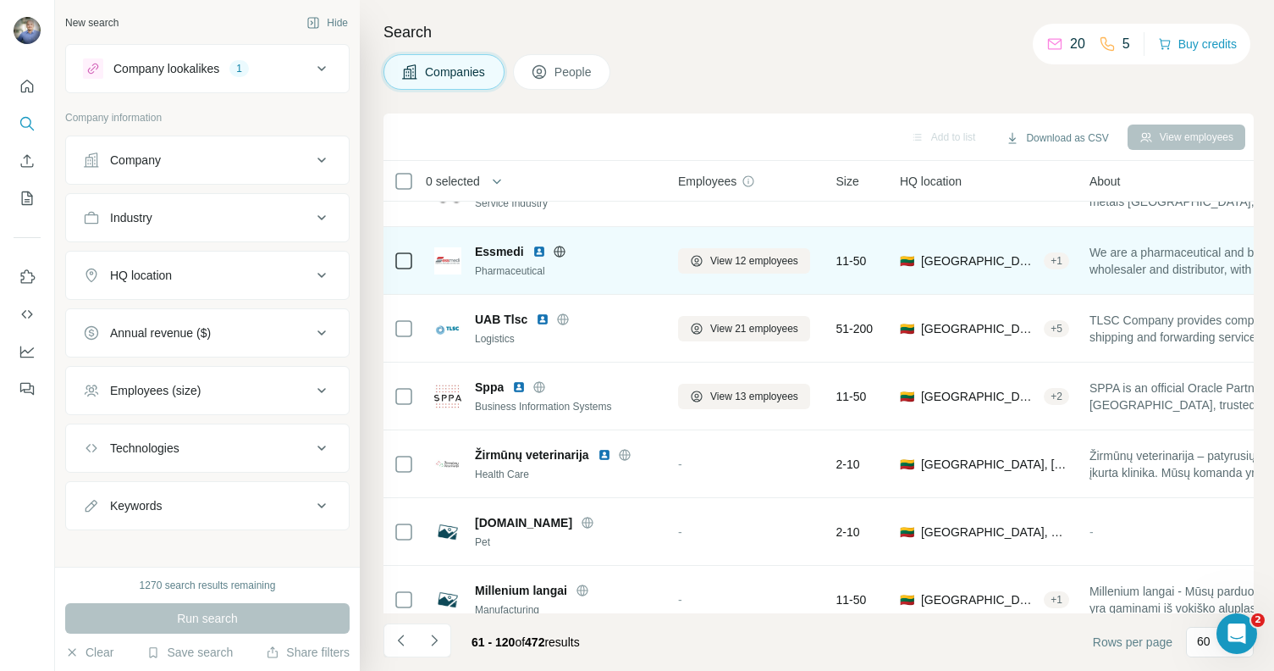
scroll to position [863, 0]
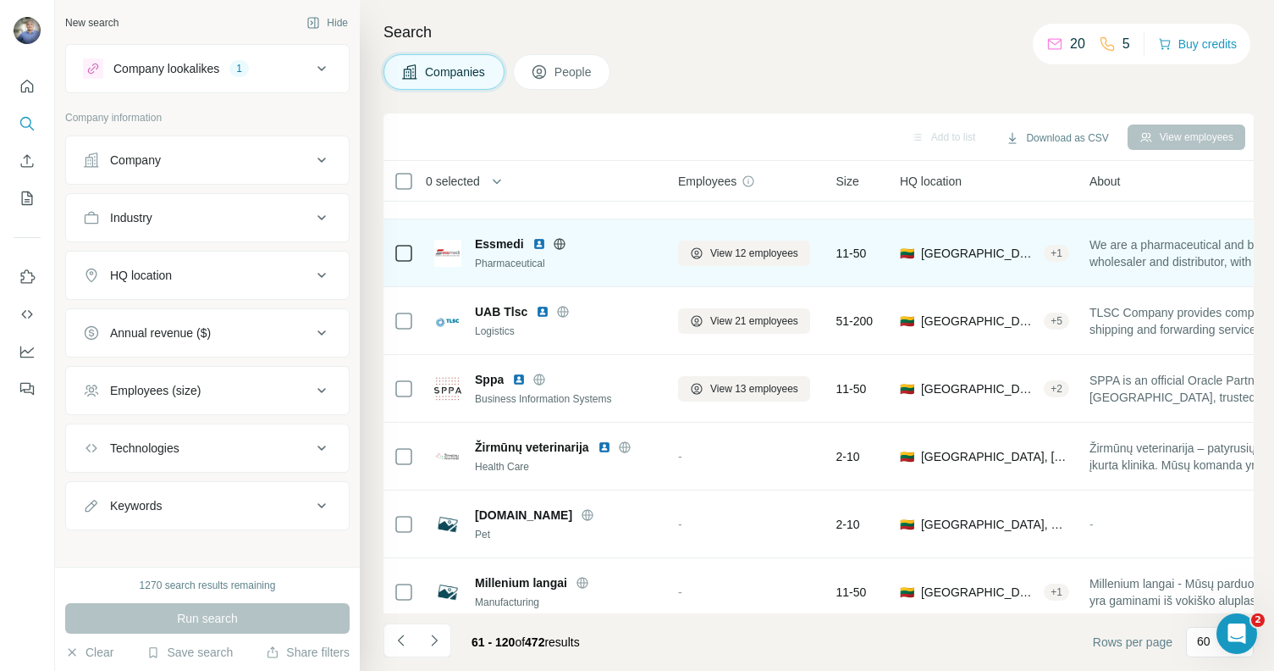
click at [534, 246] on img at bounding box center [540, 244] width 14 height 14
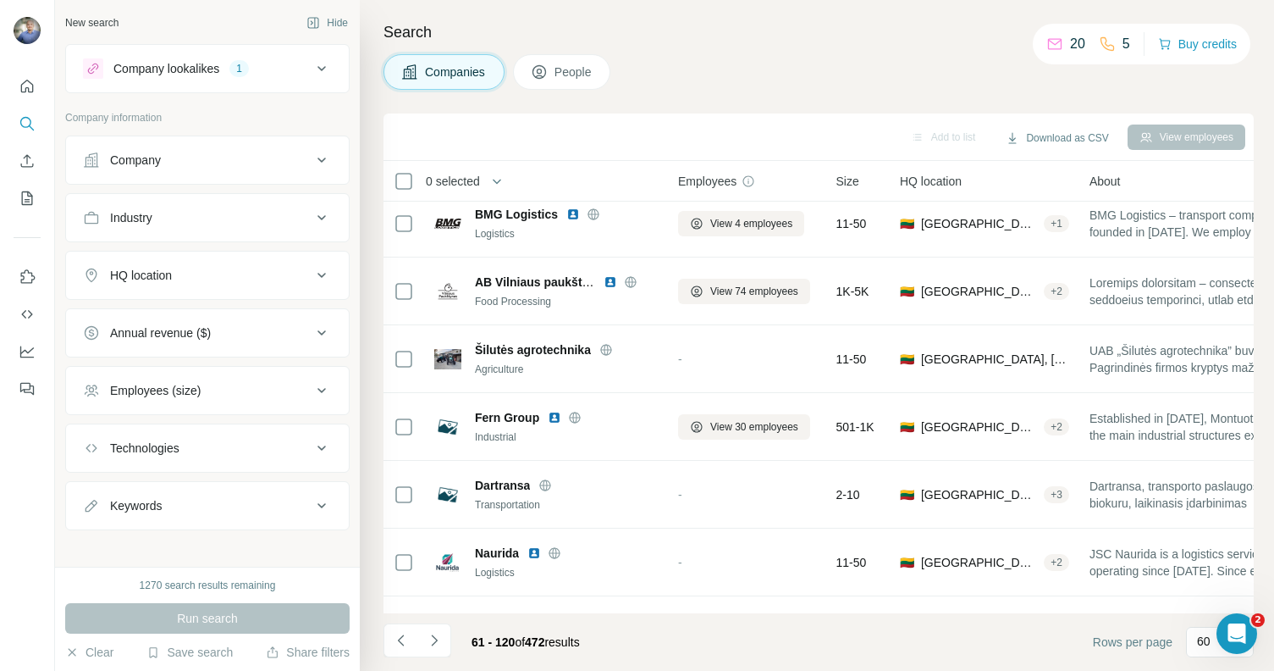
scroll to position [1643, 0]
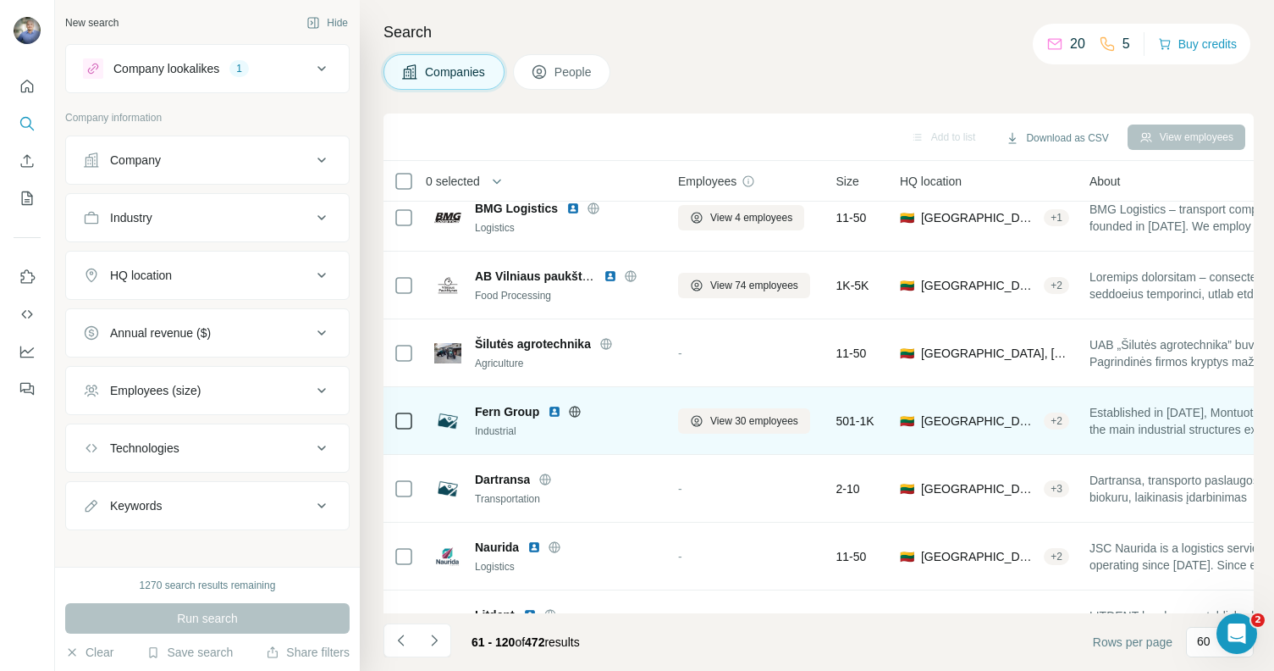
click at [555, 412] on img at bounding box center [555, 412] width 14 height 14
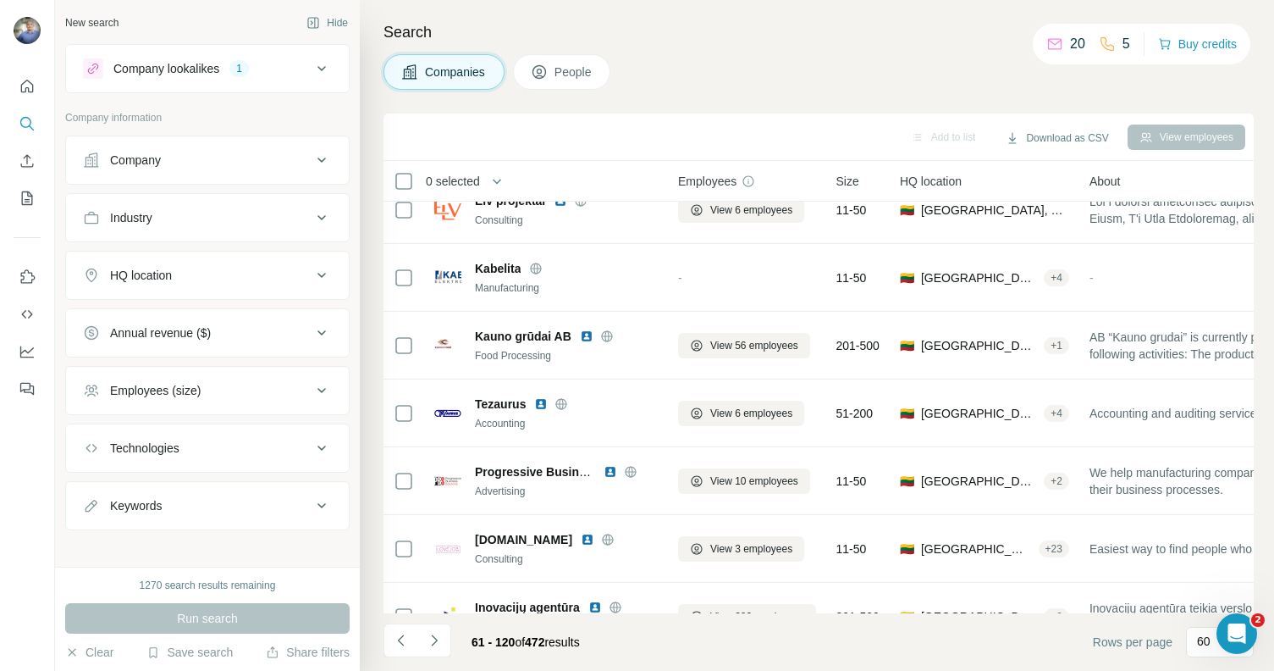
scroll to position [3212, 0]
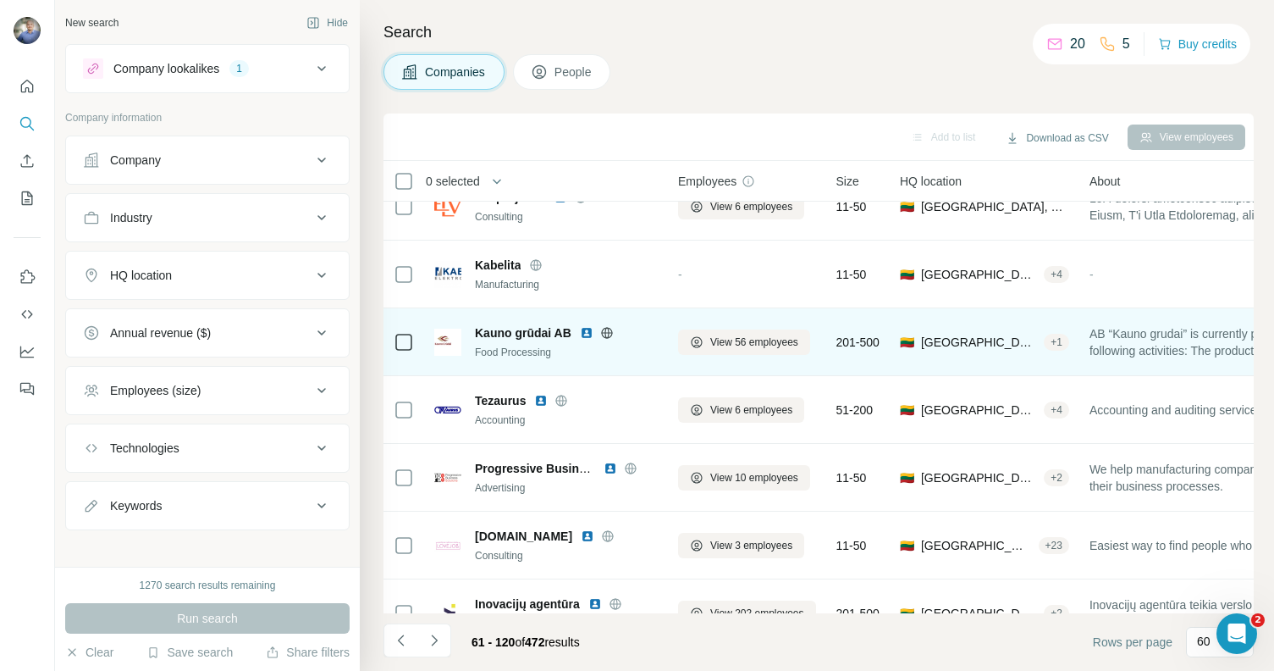
click at [585, 329] on img at bounding box center [587, 333] width 14 height 14
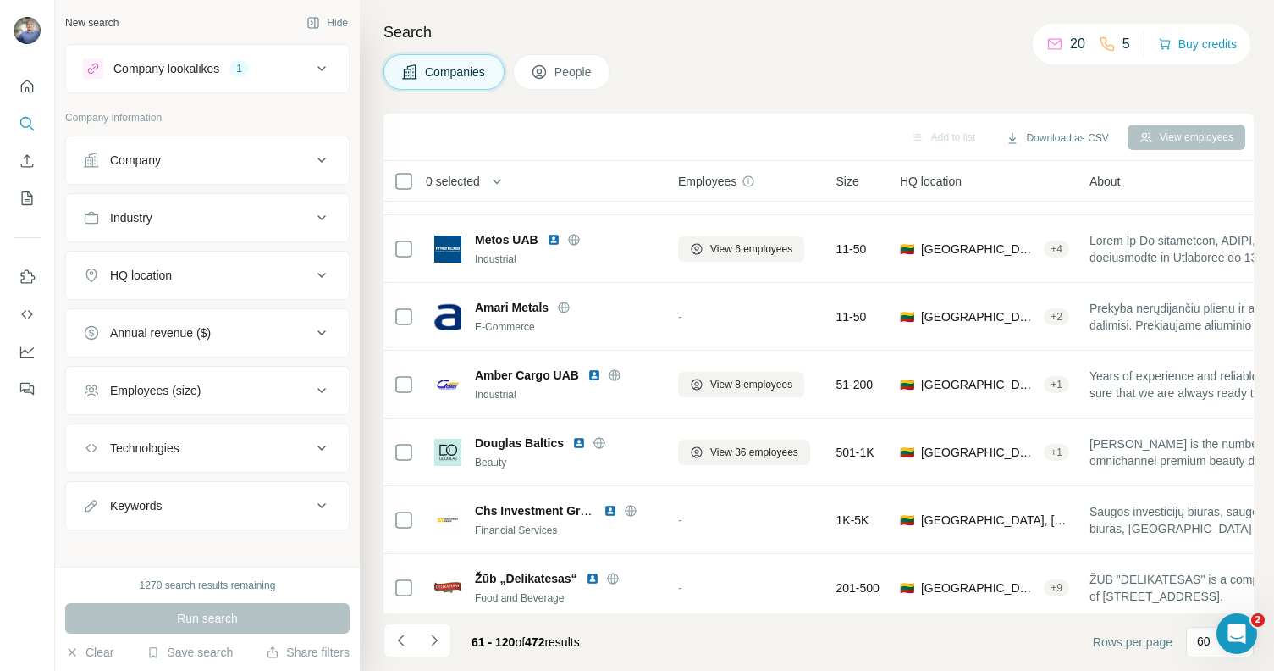
scroll to position [3662, 0]
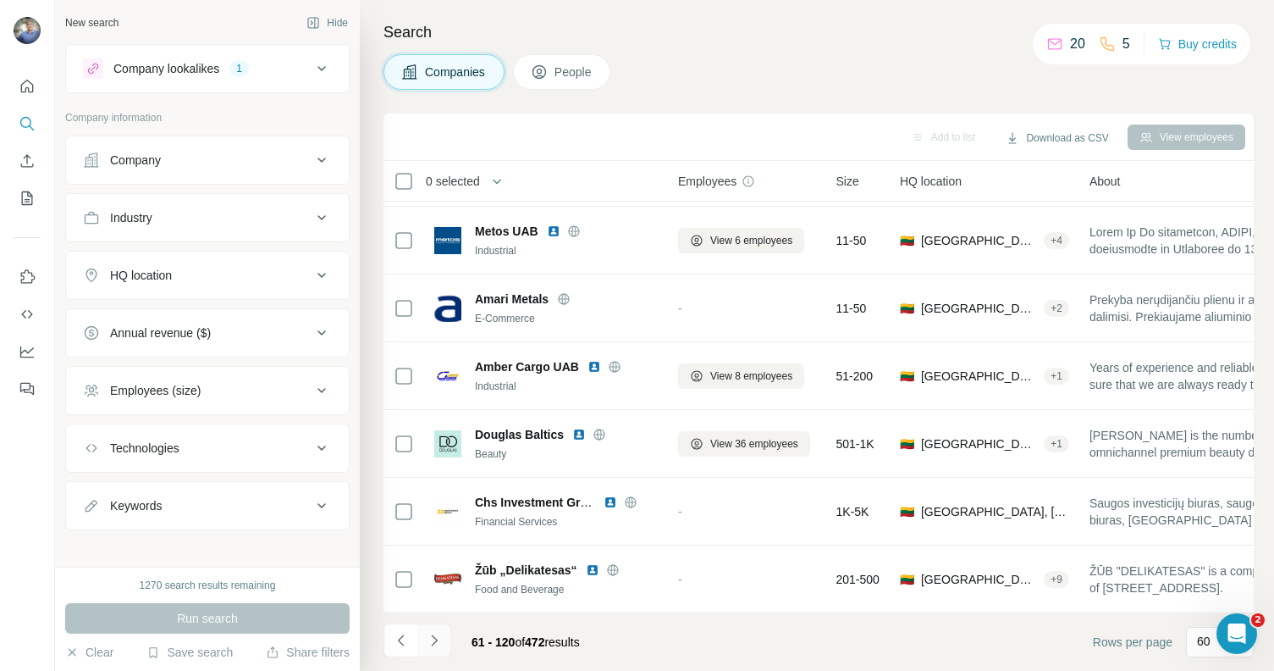
click at [437, 634] on icon "Navigate to next page" at bounding box center [434, 640] width 17 height 17
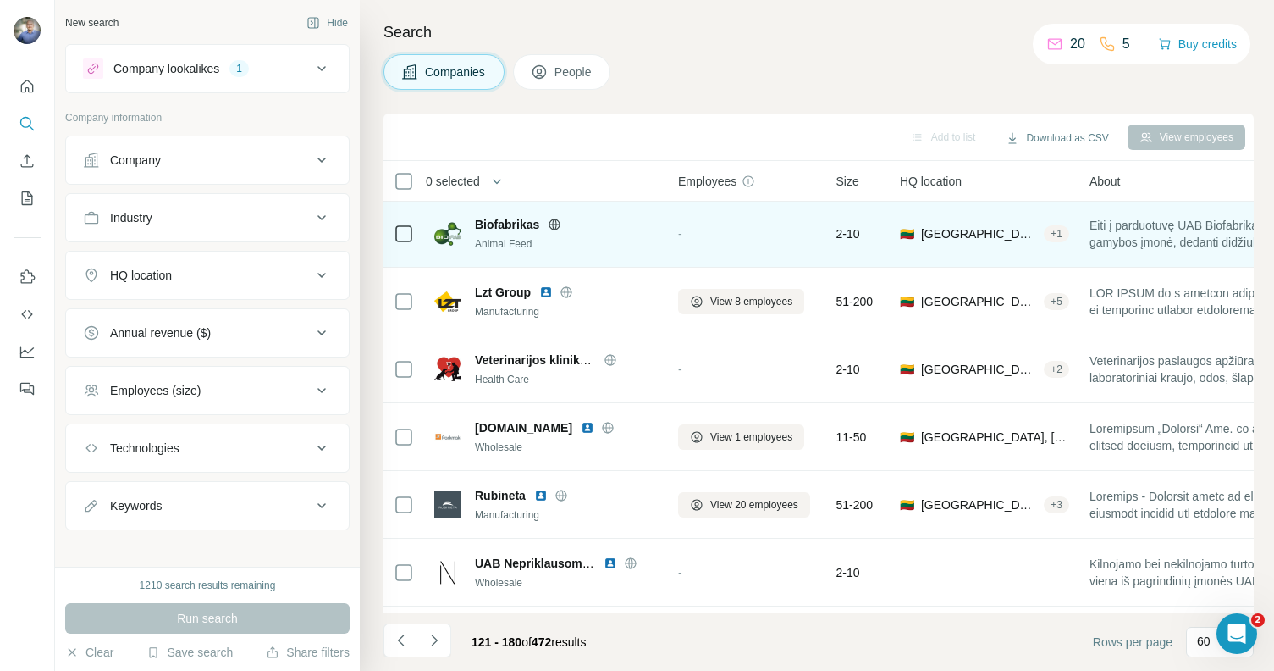
scroll to position [3, 0]
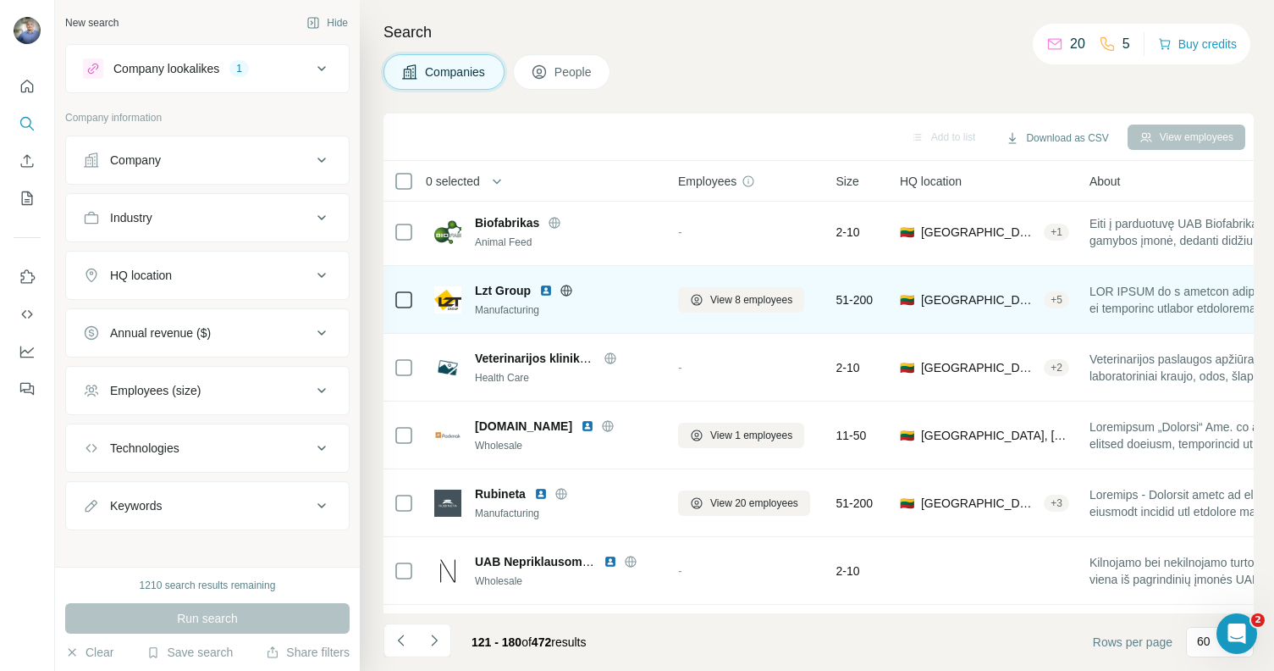
click at [541, 292] on img at bounding box center [546, 291] width 14 height 14
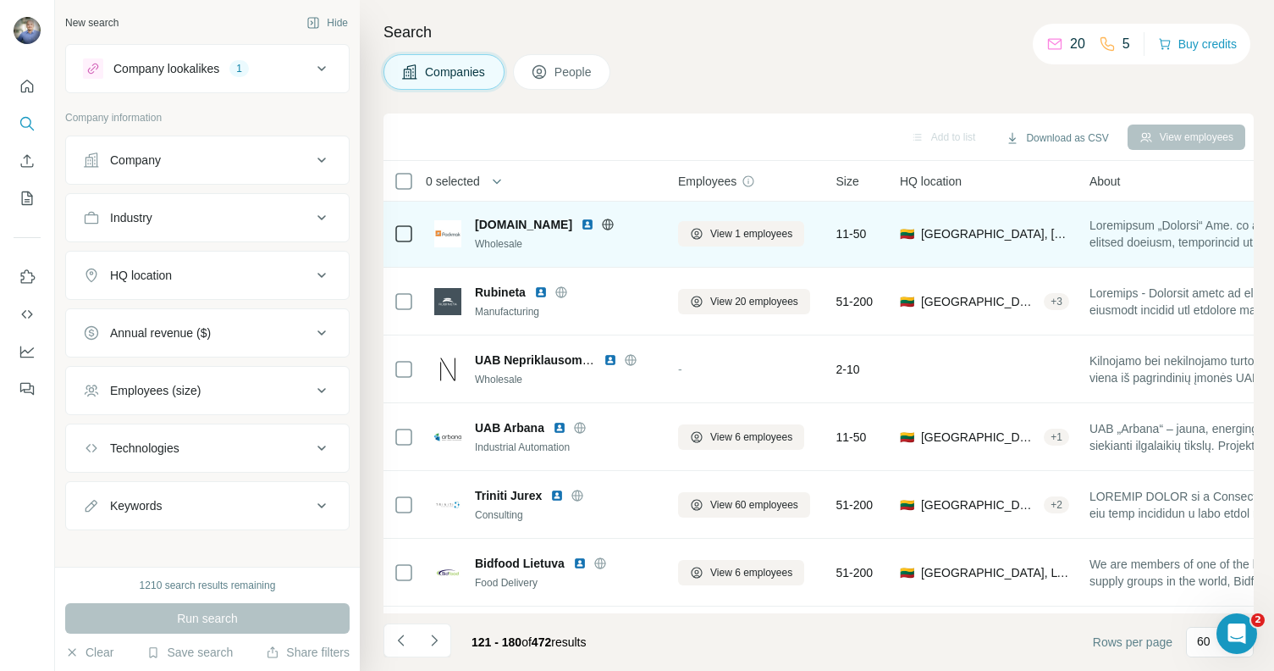
scroll to position [218, 0]
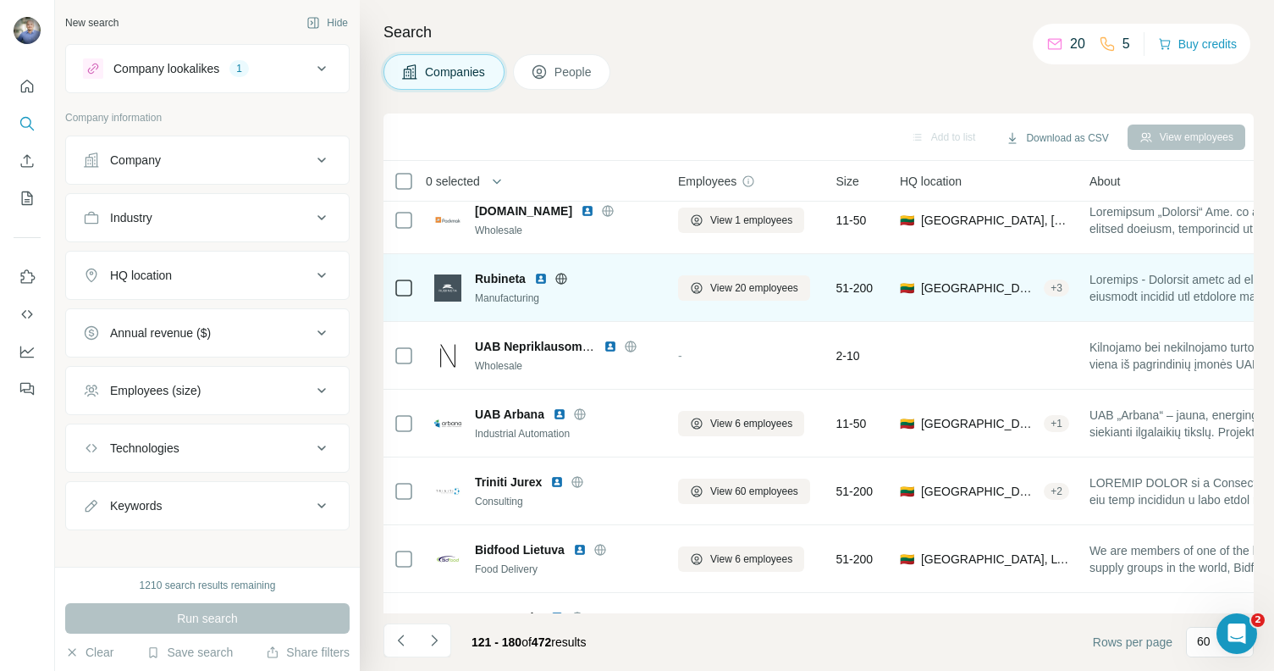
click at [535, 277] on img at bounding box center [541, 279] width 14 height 14
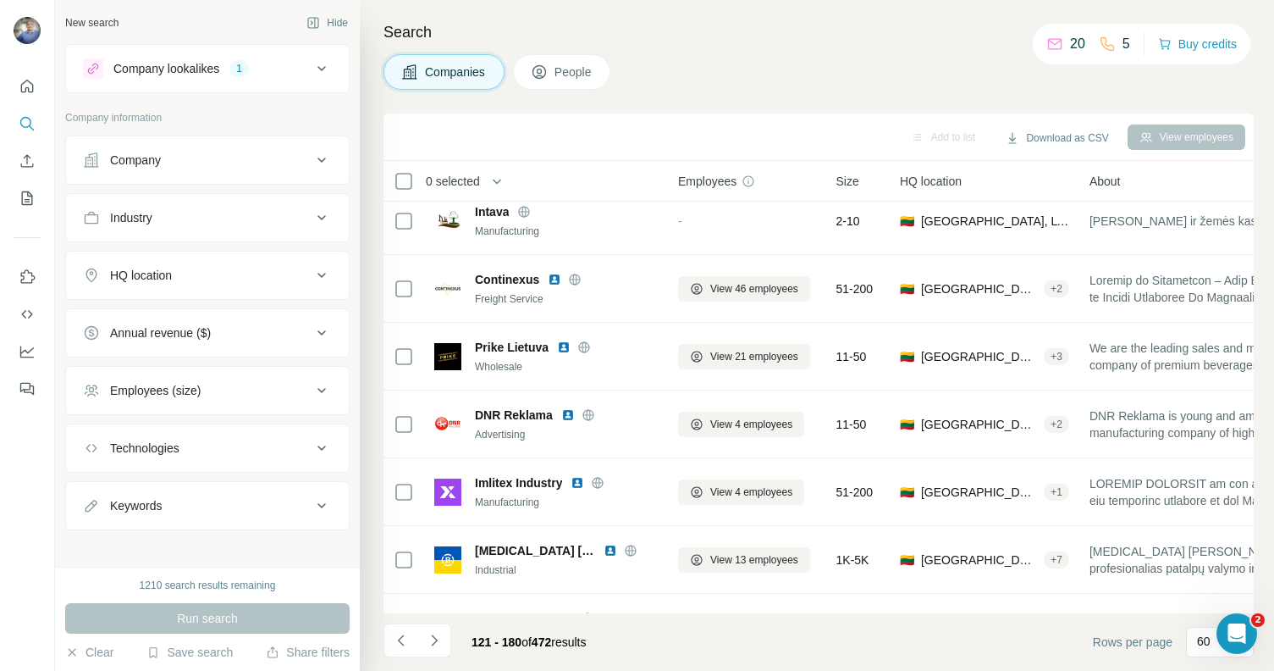
scroll to position [1242, 0]
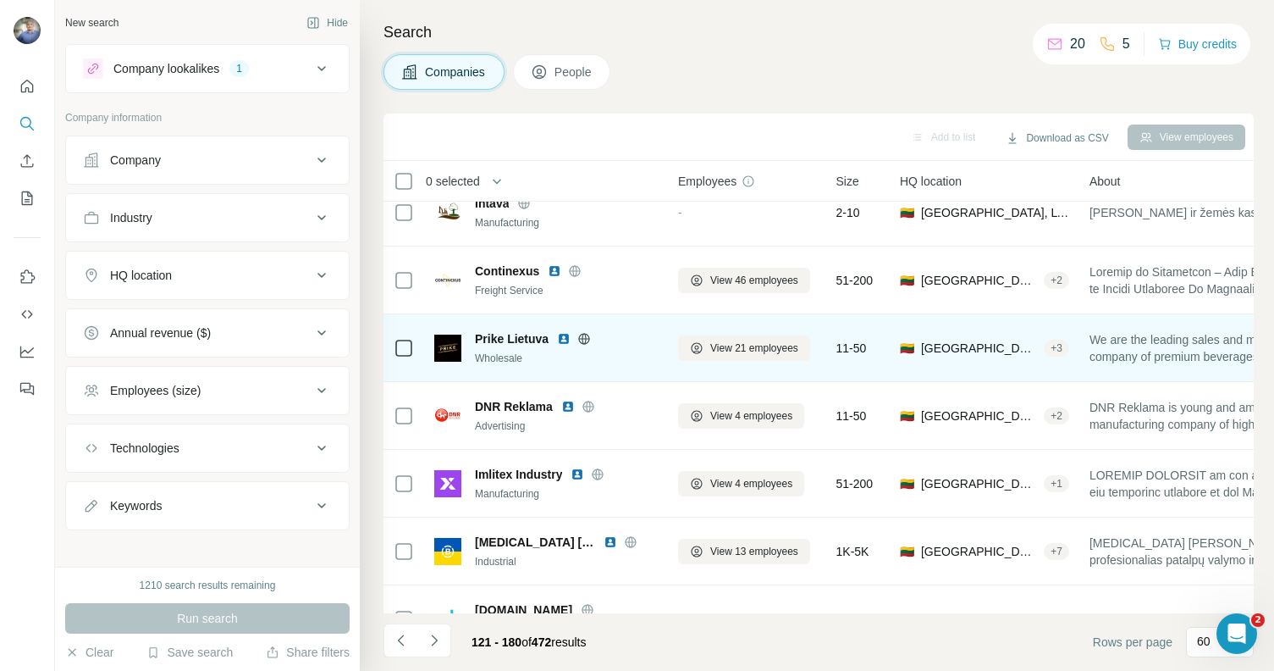
click at [567, 339] on img at bounding box center [564, 339] width 14 height 14
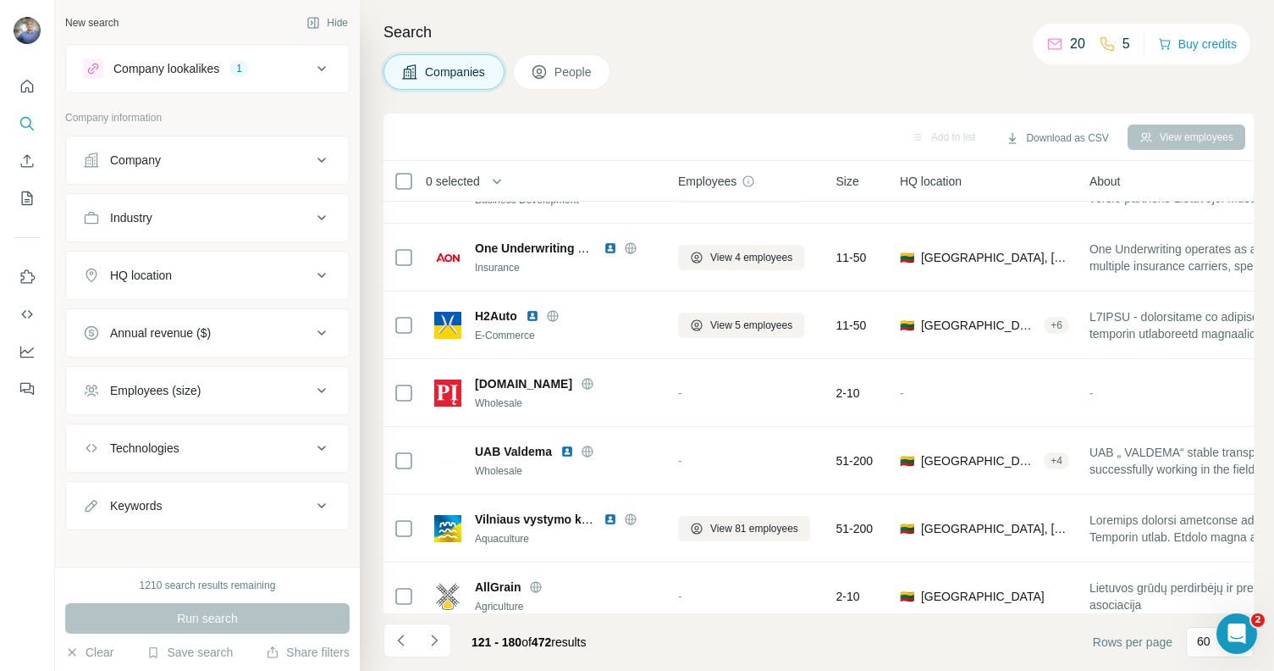
scroll to position [2213, 0]
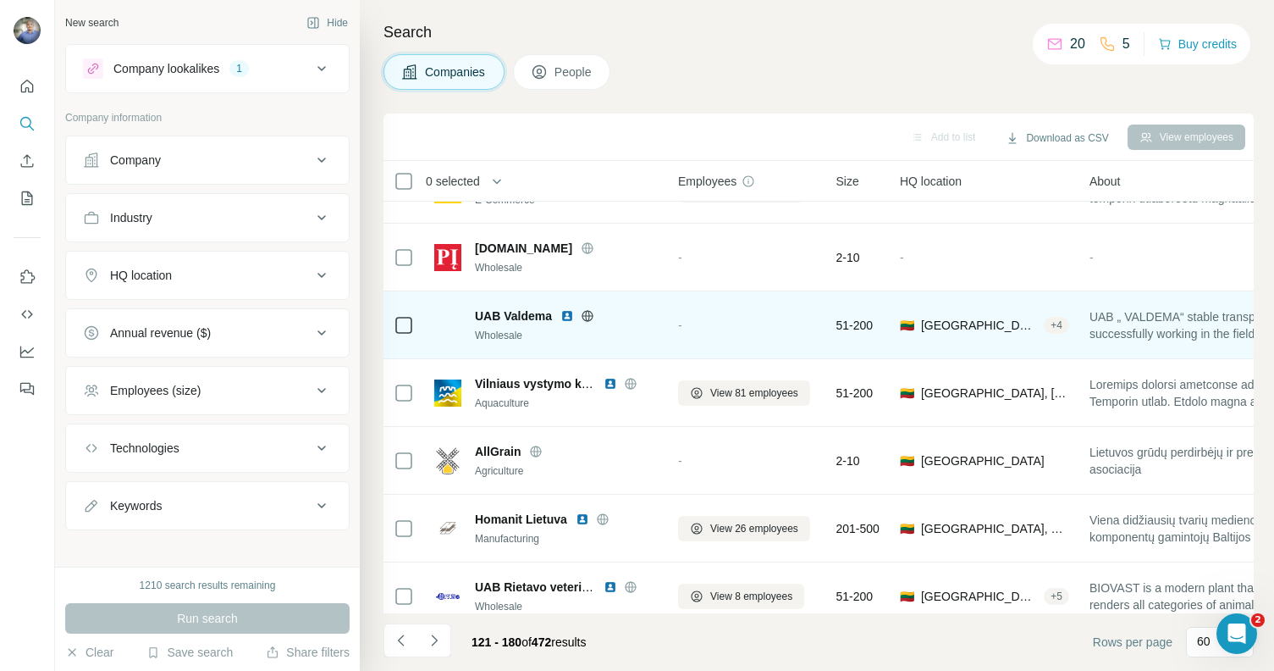
click at [569, 312] on img at bounding box center [567, 316] width 14 height 14
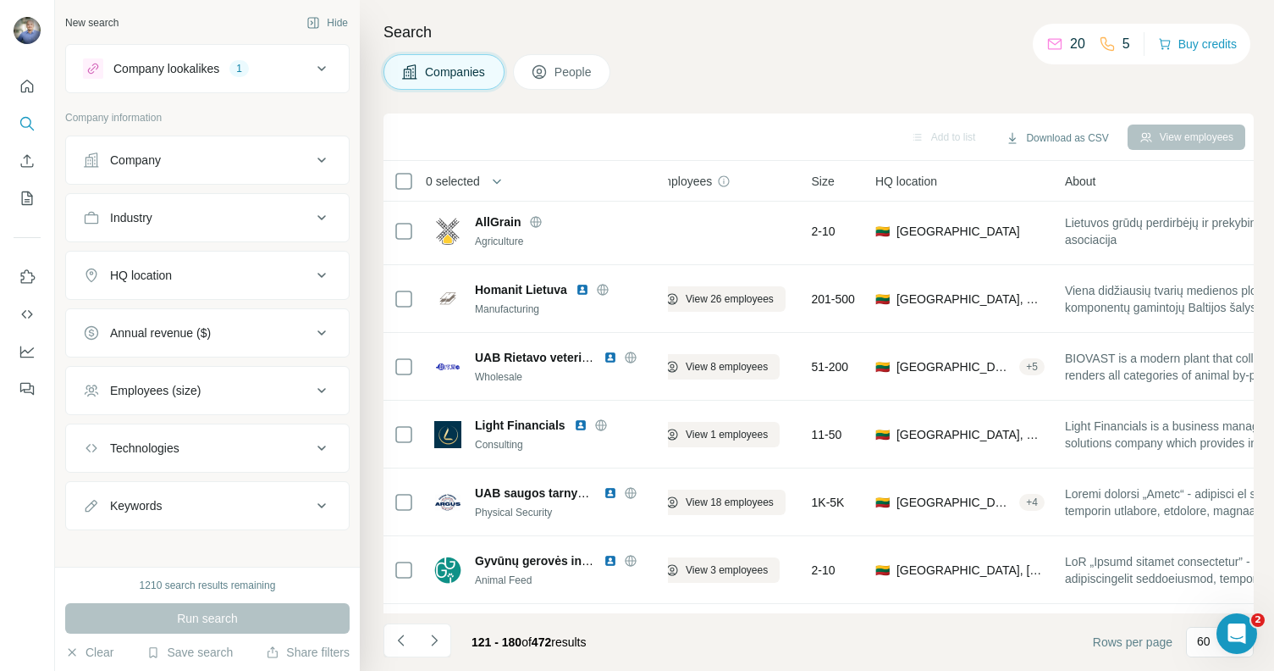
scroll to position [2443, 0]
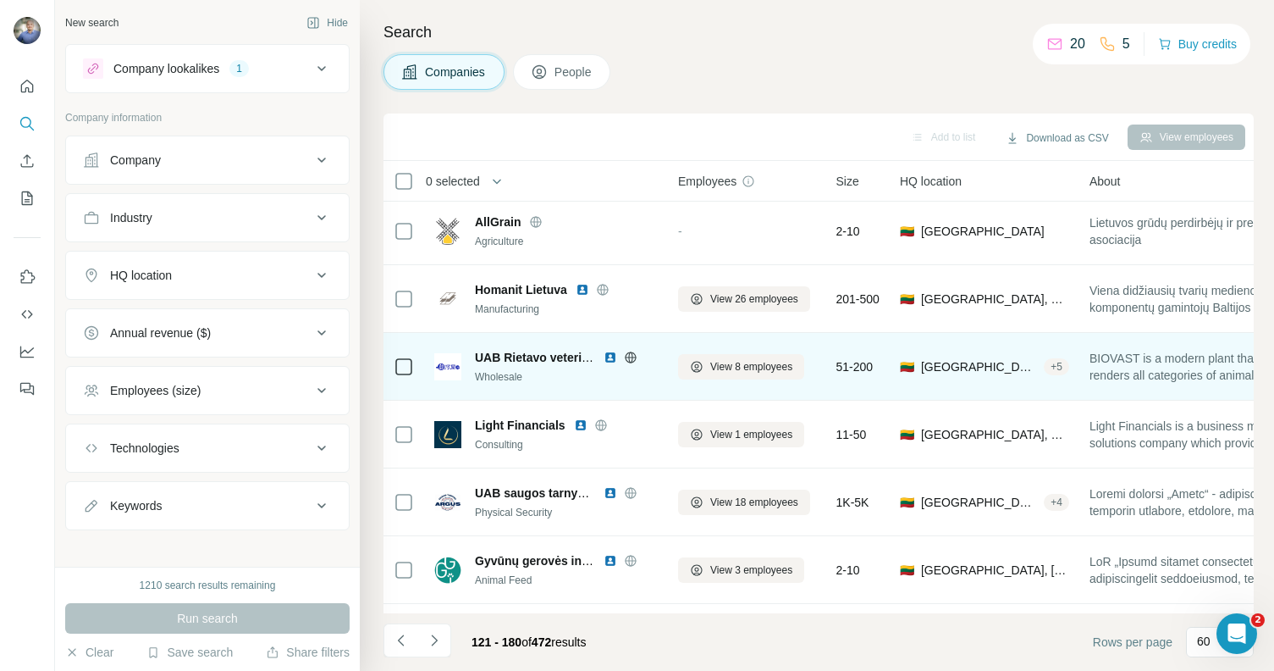
click at [607, 358] on img at bounding box center [611, 358] width 14 height 14
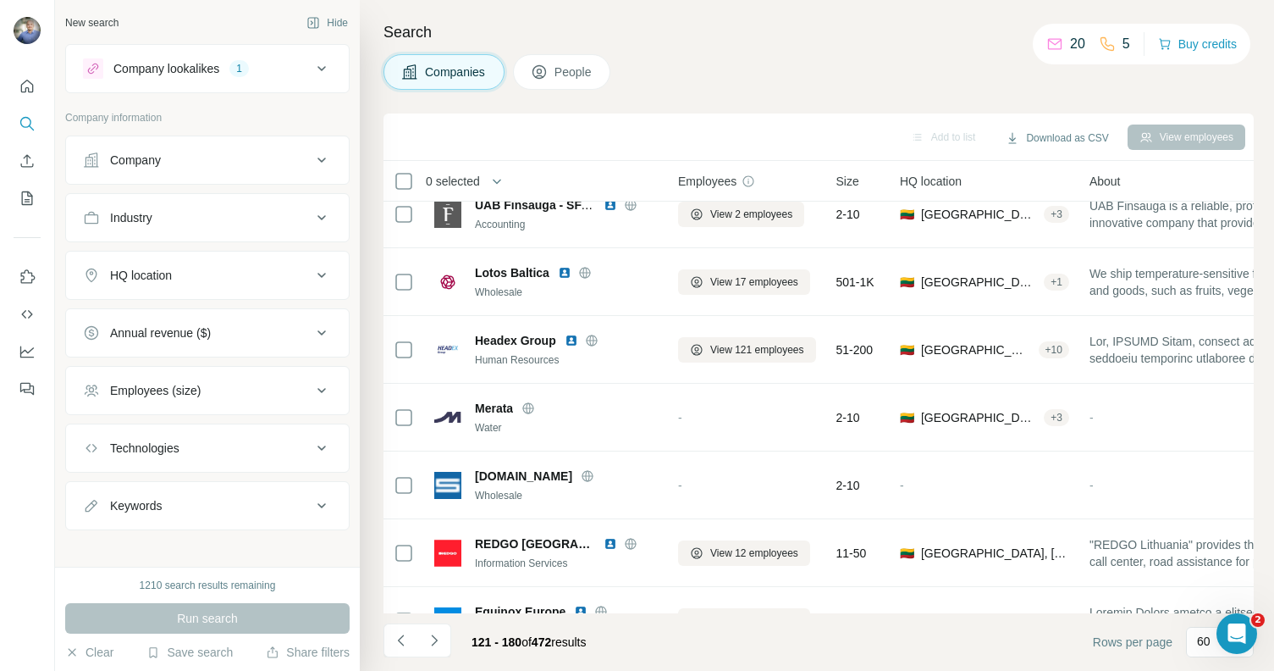
scroll to position [3088, 0]
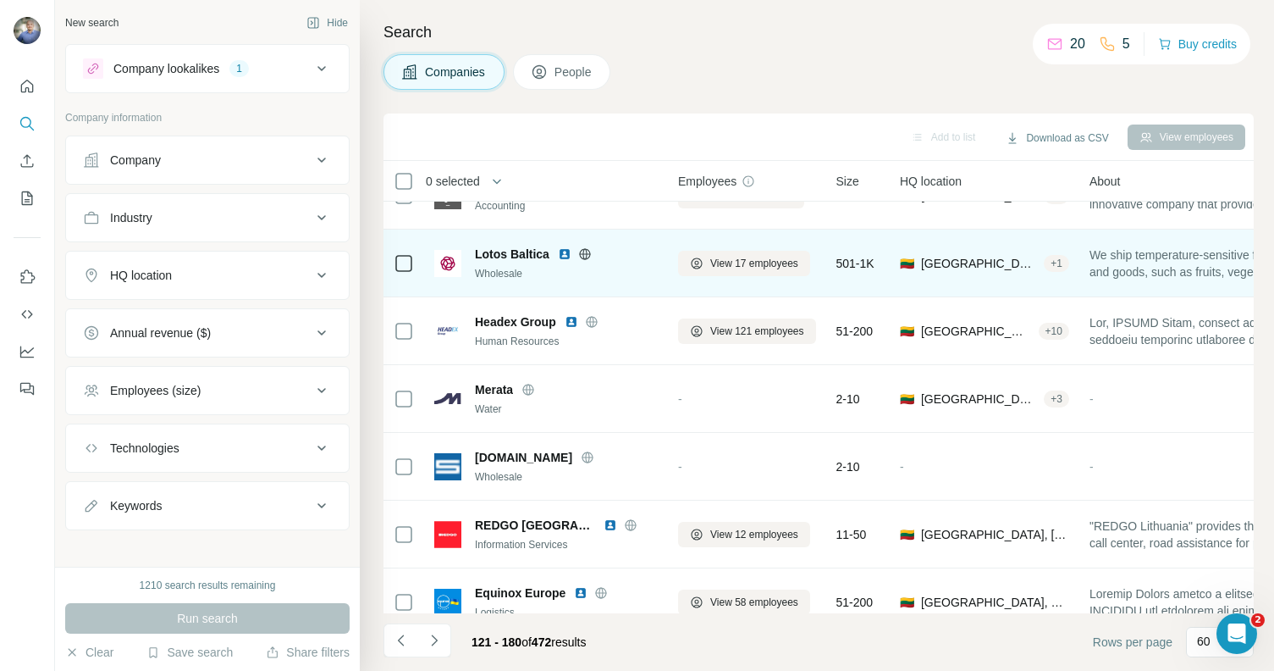
click at [562, 248] on img at bounding box center [565, 254] width 14 height 14
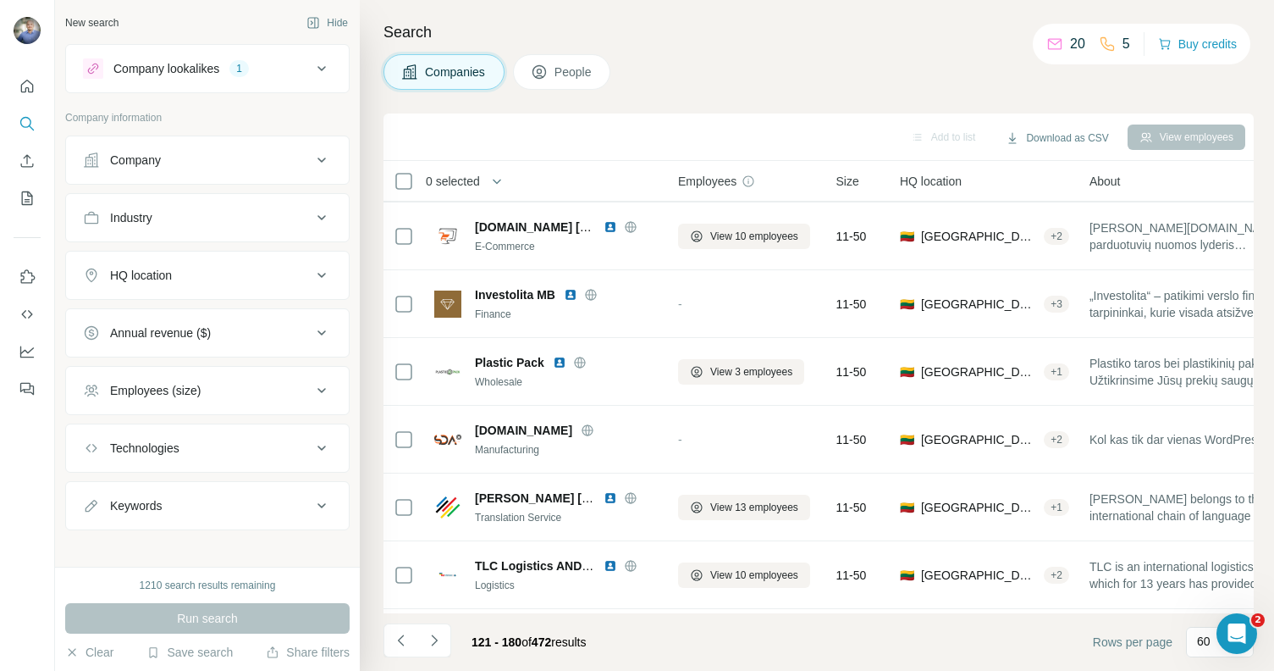
scroll to position [3662, 0]
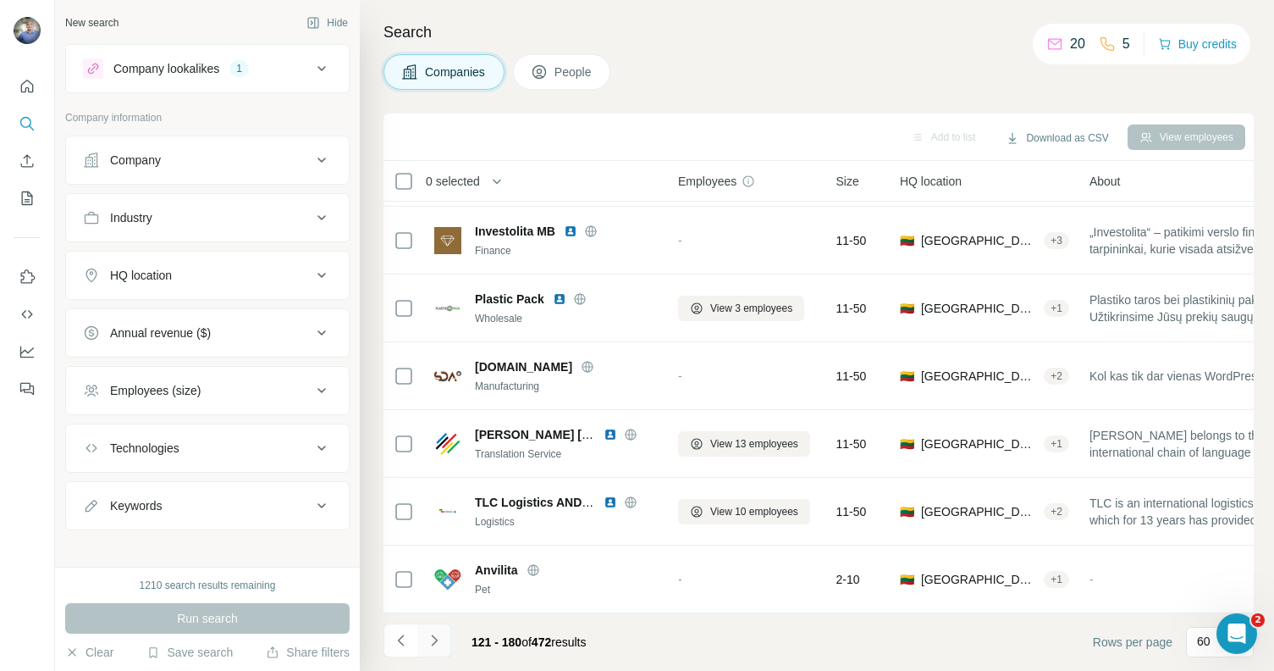
click at [441, 642] on icon "Navigate to next page" at bounding box center [434, 640] width 17 height 17
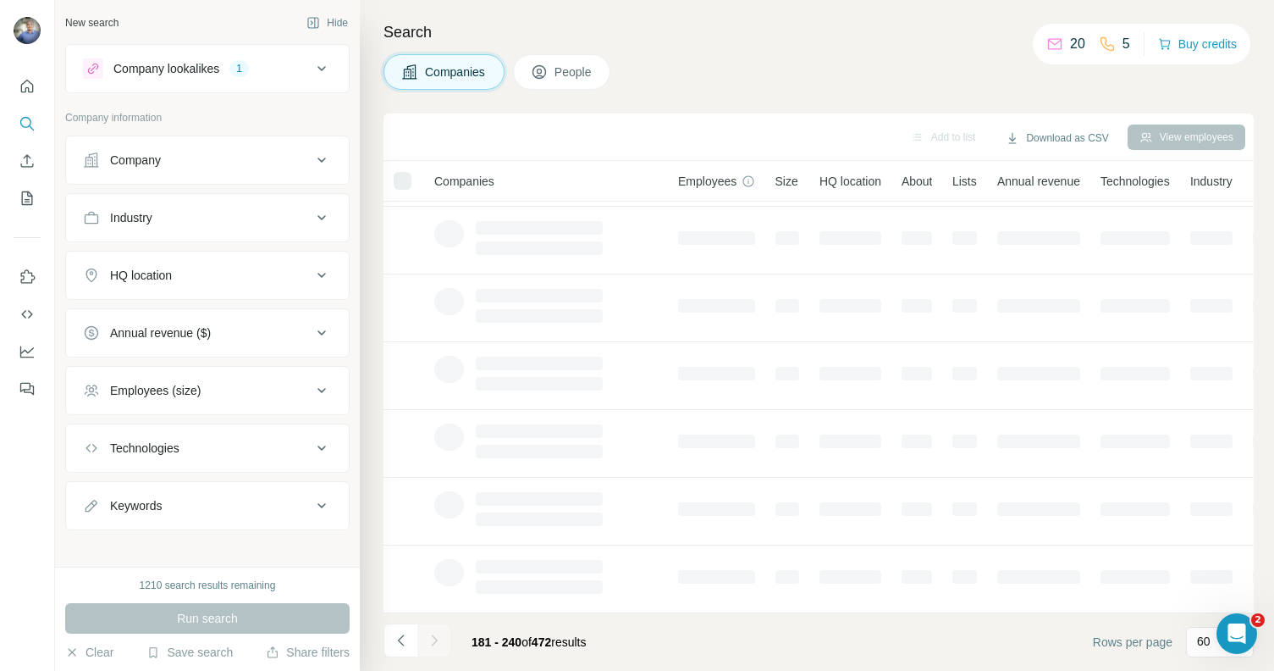
scroll to position [275, 0]
